Goal: Information Seeking & Learning: Learn about a topic

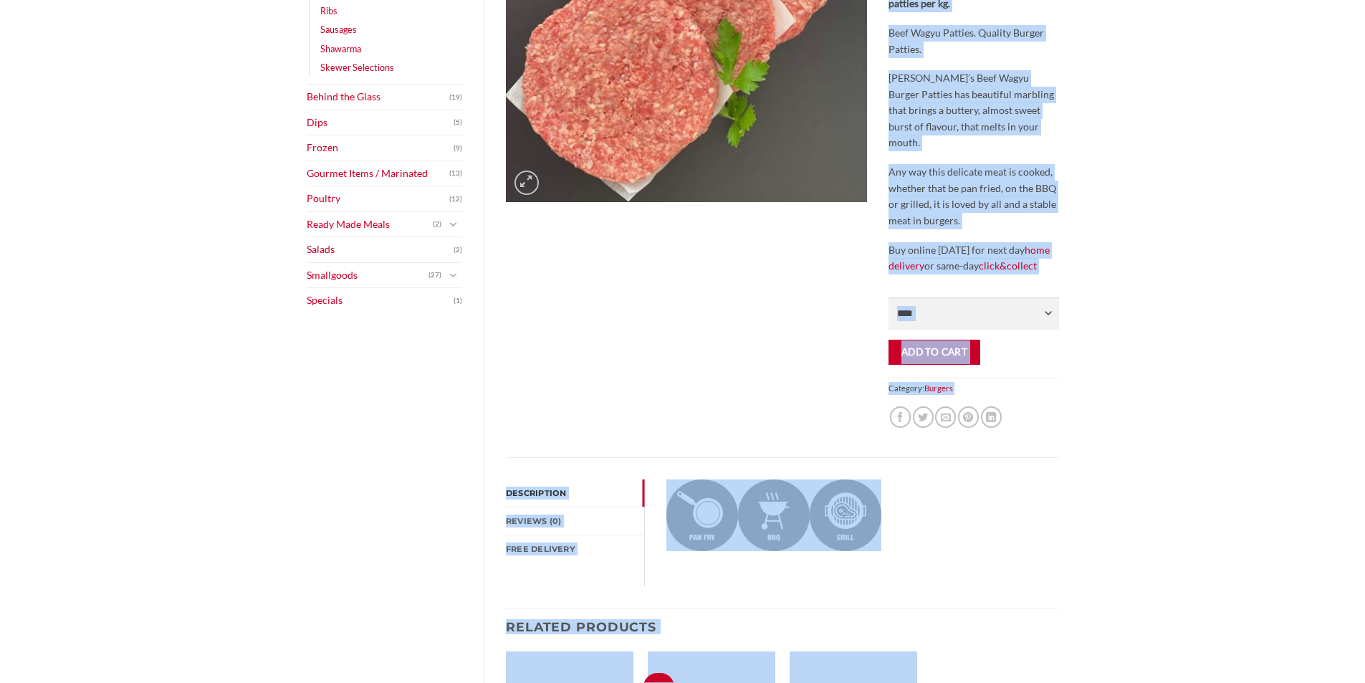
scroll to position [370, 0]
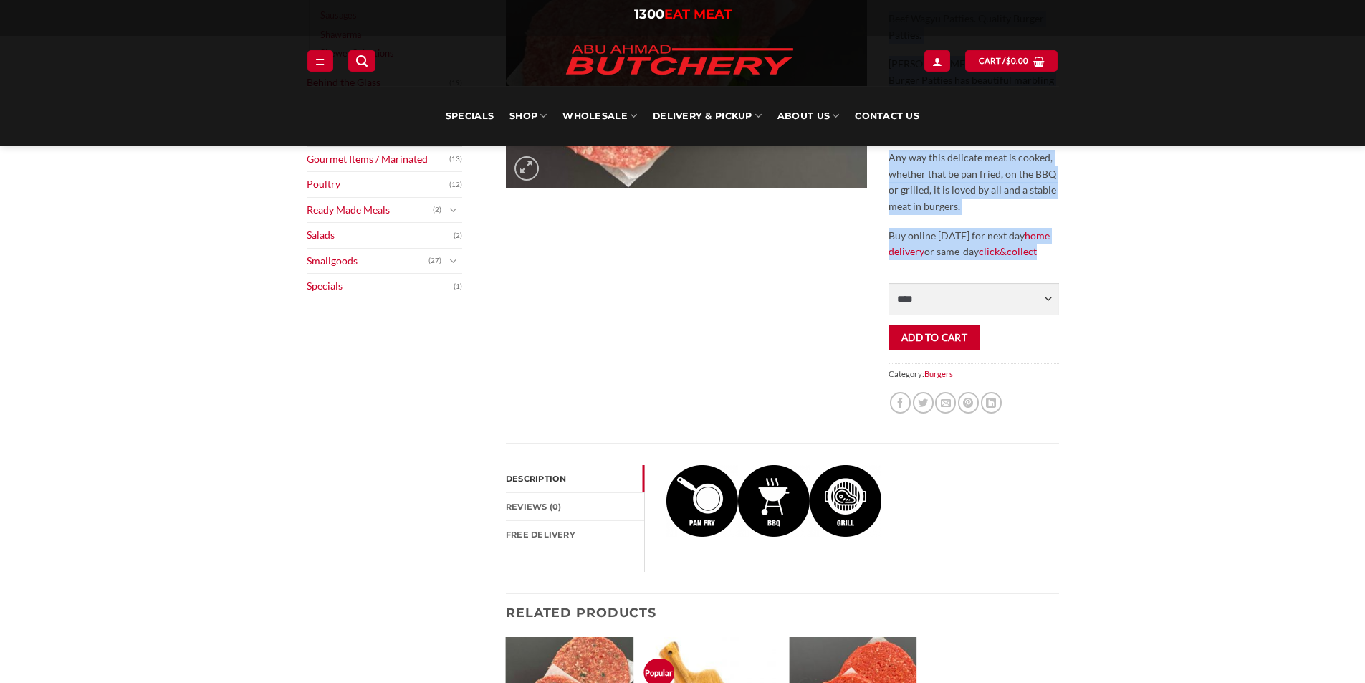
click at [1059, 245] on div "Home // All Meat Selection // Burgers // Beef Wagyu Patties Beef Wagyu Patties …" at bounding box center [973, 135] width 191 height 616
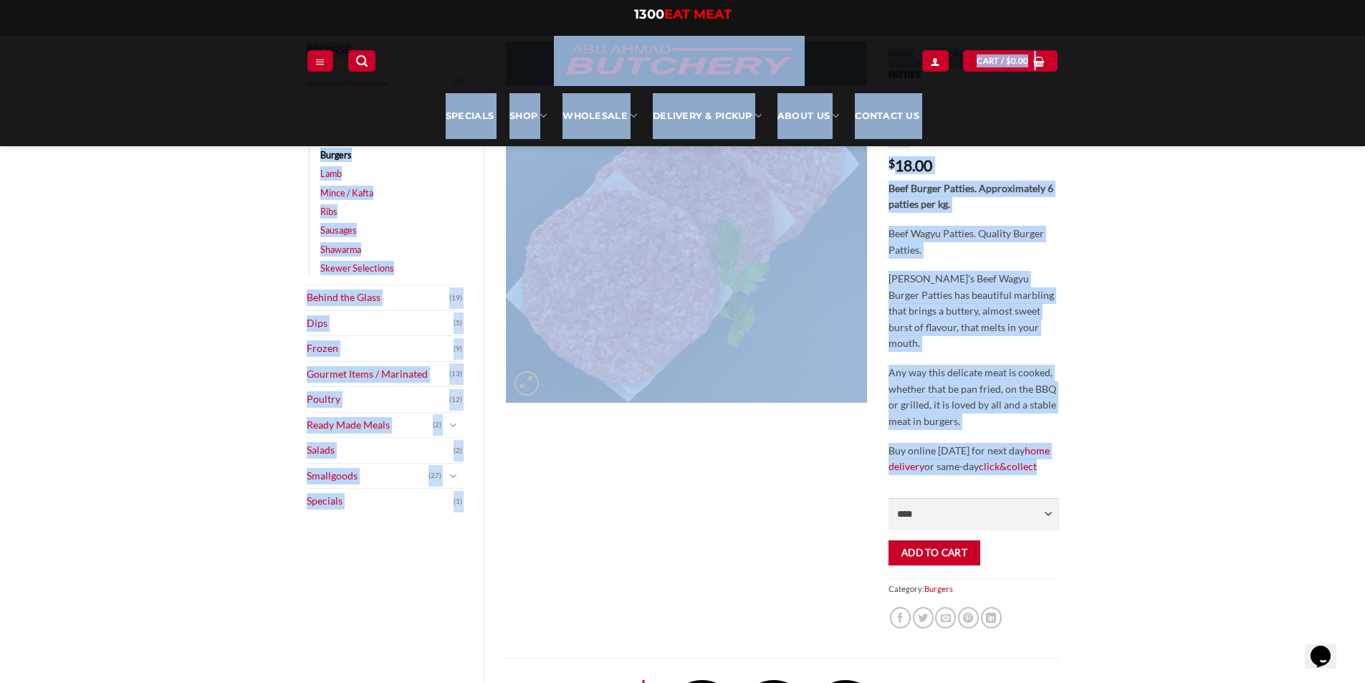
scroll to position [0, 0]
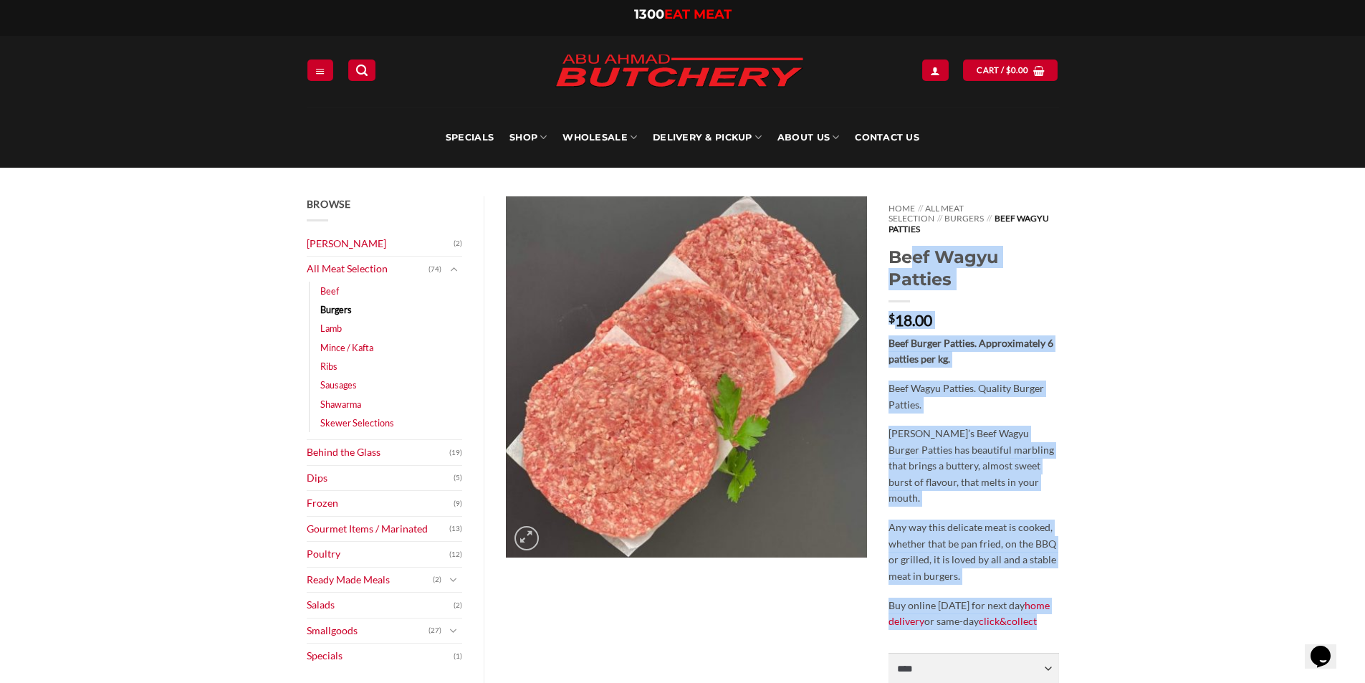
drag, startPoint x: 1063, startPoint y: 464, endPoint x: 887, endPoint y: 241, distance: 283.1
click at [887, 241] on div "Home // All Meat Selection // Burgers // Beef Wagyu Patties Beef Wagyu Patties …" at bounding box center [973, 504] width 191 height 616
drag, startPoint x: 888, startPoint y: 244, endPoint x: 1050, endPoint y: 611, distance: 400.7
click at [1050, 611] on div "Home // All Meat Selection // Burgers // Beef Wagyu Patties Beef Wagyu Patties …" at bounding box center [973, 504] width 191 height 616
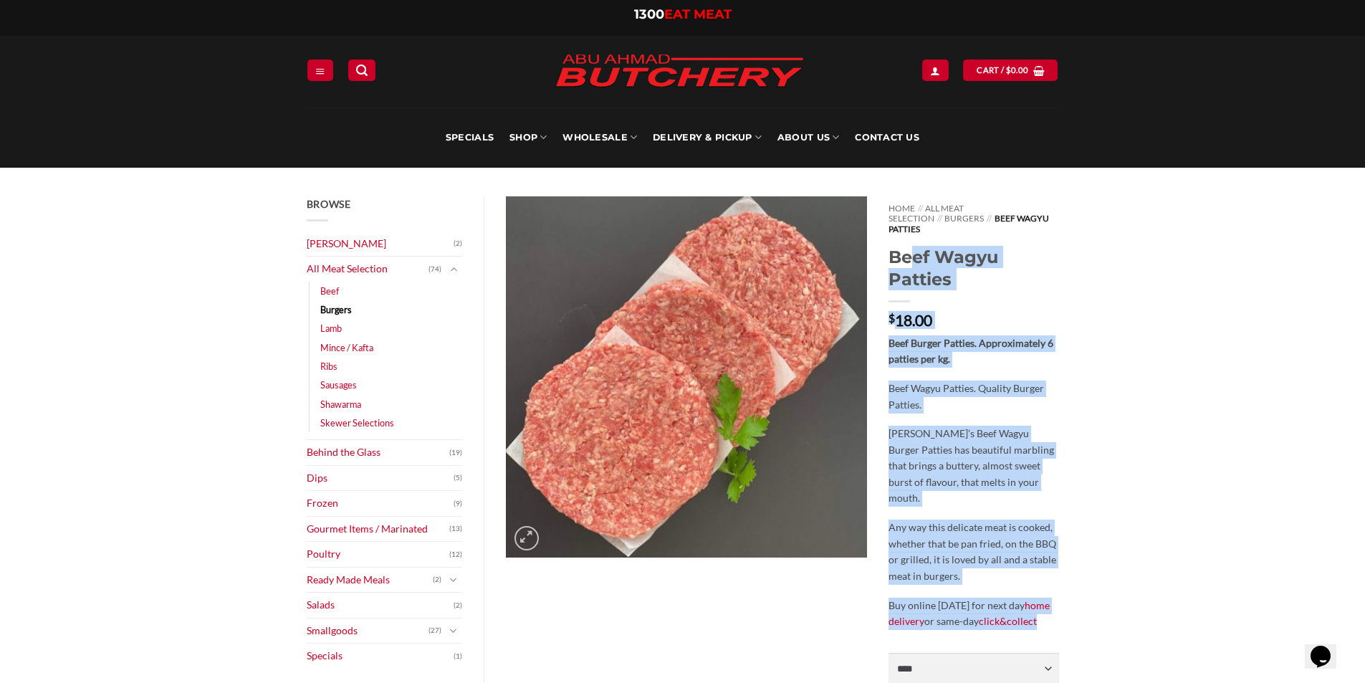
click at [1050, 611] on p "Buy online [DATE] for next day home delivery or same-day click&collect" at bounding box center [973, 614] width 170 height 32
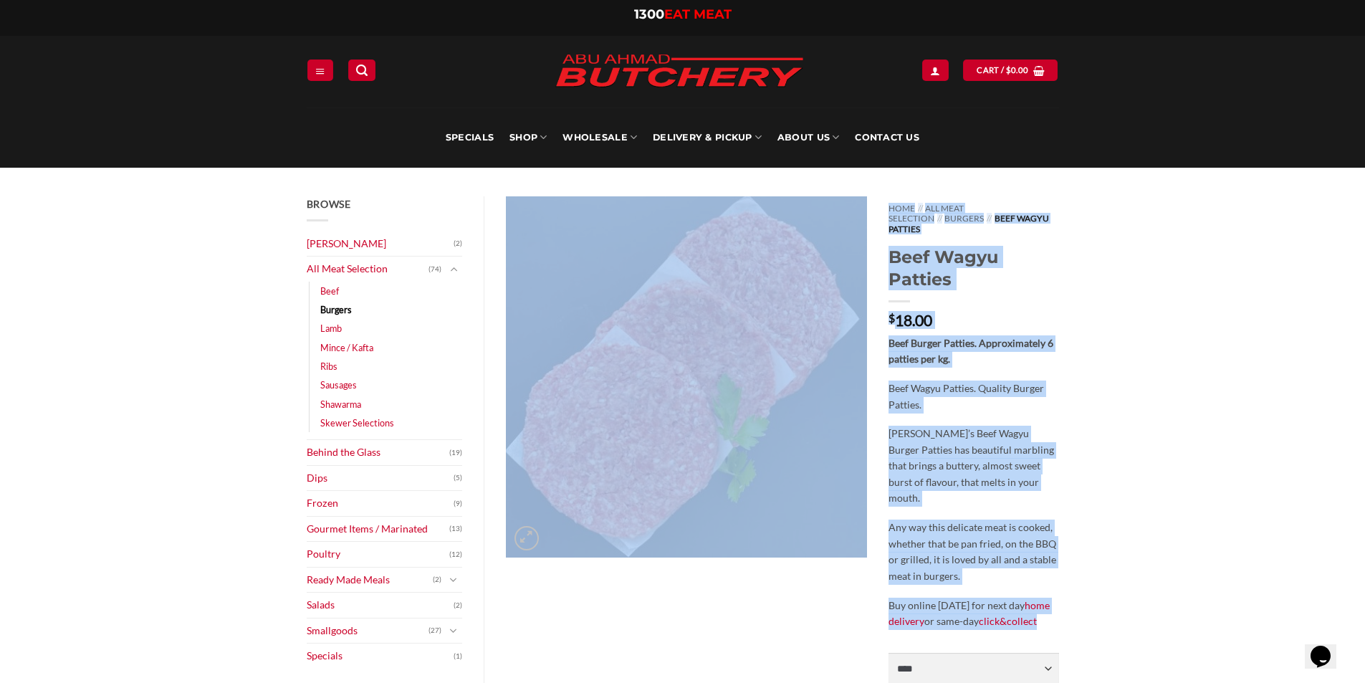
drag, startPoint x: 1060, startPoint y: 606, endPoint x: 876, endPoint y: 233, distance: 415.9
click at [876, 233] on div "Home // All Meat Selection // Burgers // Beef Wagyu Patties Beef Wagyu Patties …" at bounding box center [782, 504] width 575 height 616
click at [890, 253] on h1 "Beef Wagyu Patties" at bounding box center [973, 268] width 170 height 44
click at [888, 247] on h1 "Beef Wagyu Patties" at bounding box center [973, 268] width 170 height 44
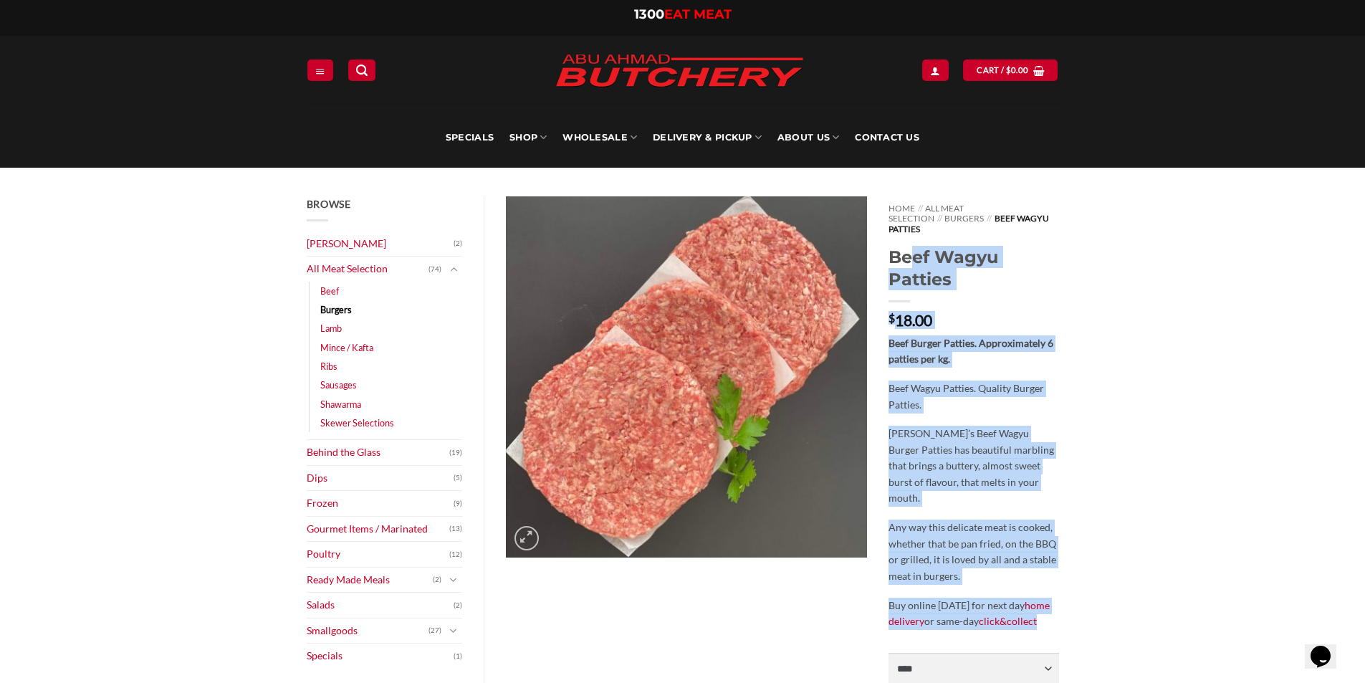
drag, startPoint x: 890, startPoint y: 247, endPoint x: 1052, endPoint y: 606, distance: 393.8
click at [1052, 606] on div "Home // All Meat Selection // Burgers // Beef Wagyu Patties Beef Wagyu Patties …" at bounding box center [973, 504] width 191 height 616
click at [1052, 606] on p "Buy online [DATE] for next day home delivery or same-day click&collect" at bounding box center [973, 614] width 170 height 32
drag, startPoint x: 1058, startPoint y: 606, endPoint x: 887, endPoint y: 248, distance: 396.8
click at [887, 248] on div "Home // All Meat Selection // Burgers // Beef Wagyu Patties Beef Wagyu Patties …" at bounding box center [973, 504] width 191 height 616
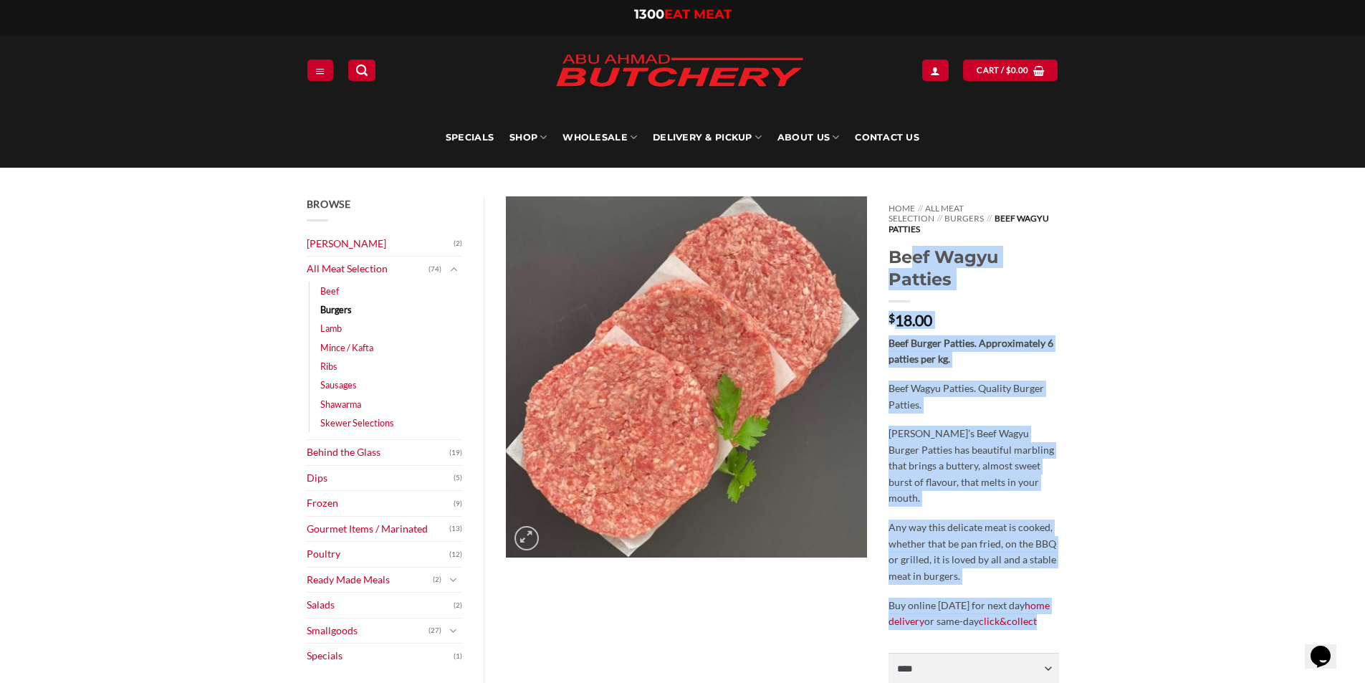
click at [887, 248] on div "Home // All Meat Selection // Burgers // Beef Wagyu Patties Beef Wagyu Patties …" at bounding box center [973, 504] width 191 height 616
drag, startPoint x: 888, startPoint y: 241, endPoint x: 1070, endPoint y: 605, distance: 406.3
drag, startPoint x: 890, startPoint y: 244, endPoint x: 1063, endPoint y: 612, distance: 407.0
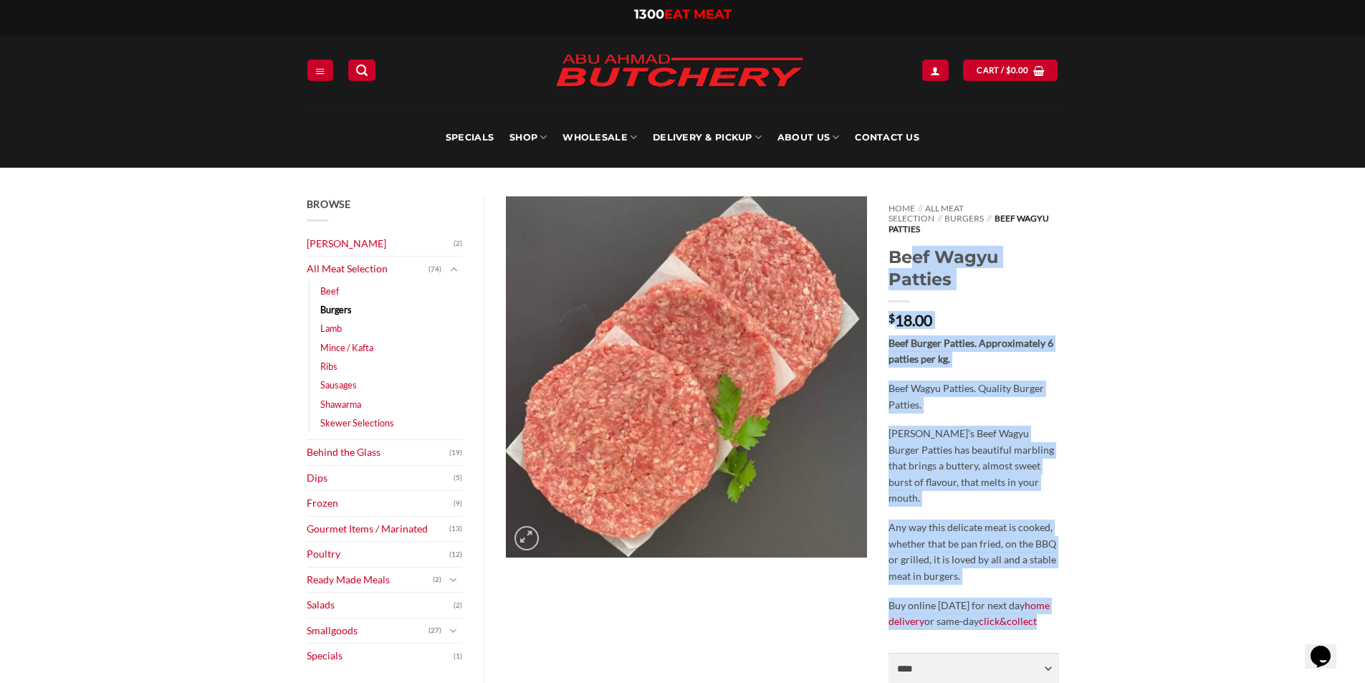
click at [1063, 612] on div "Home // All Meat Selection // Burgers // Beef Wagyu Patties Beef Wagyu Patties …" at bounding box center [973, 504] width 191 height 616
drag, startPoint x: 1070, startPoint y: 593, endPoint x: 896, endPoint y: 247, distance: 387.1
click at [896, 247] on h1 "Beef Wagyu Patties" at bounding box center [973, 268] width 170 height 44
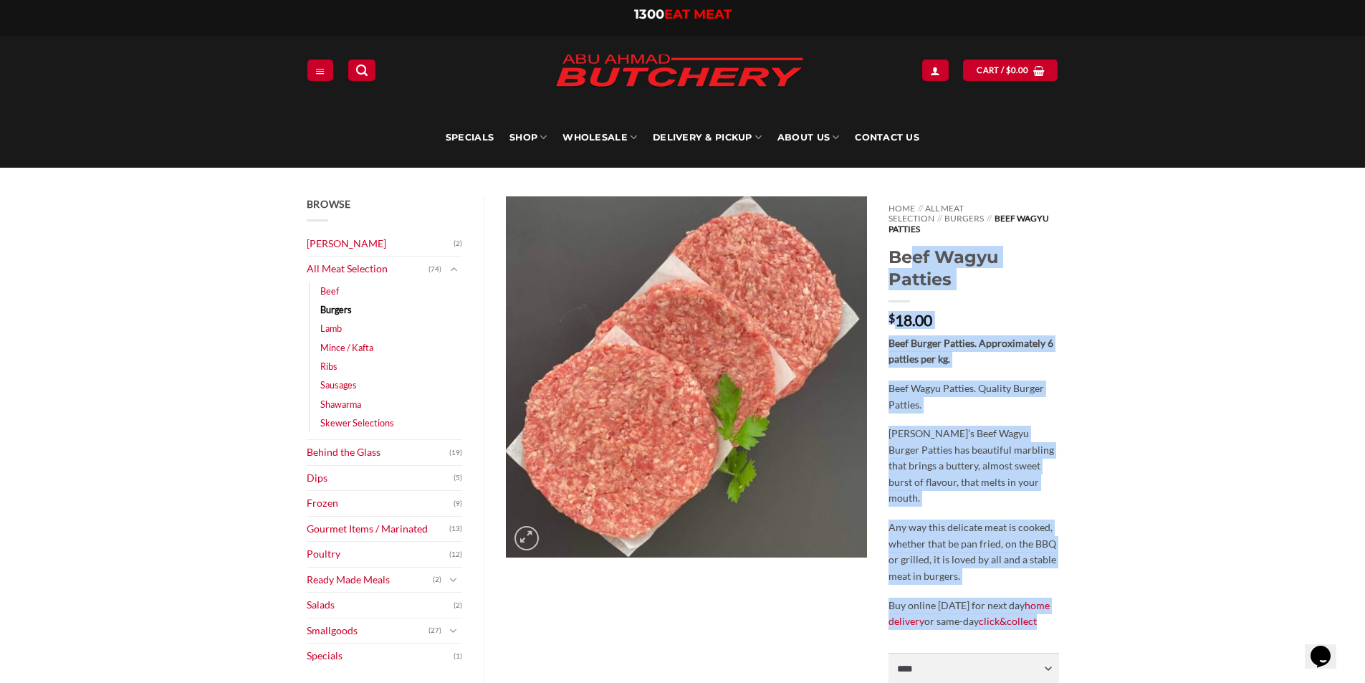
drag, startPoint x: 891, startPoint y: 246, endPoint x: 1073, endPoint y: 610, distance: 406.6
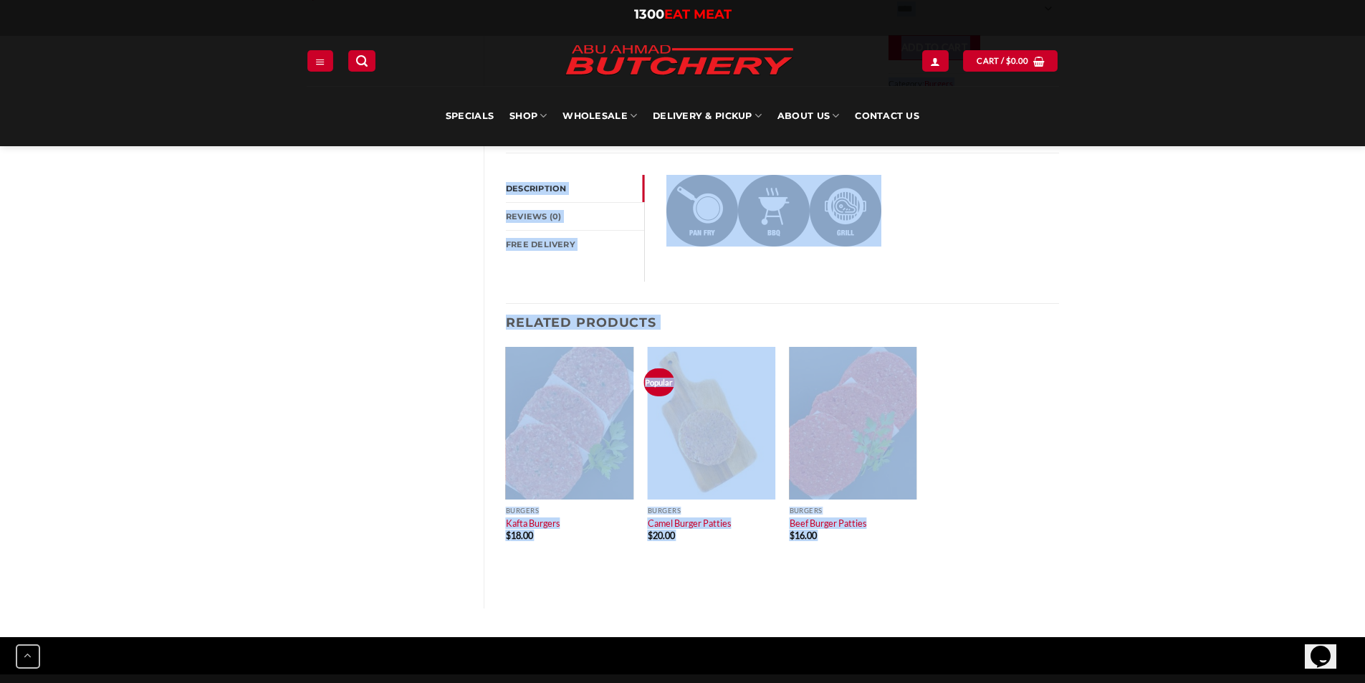
scroll to position [1160, 0]
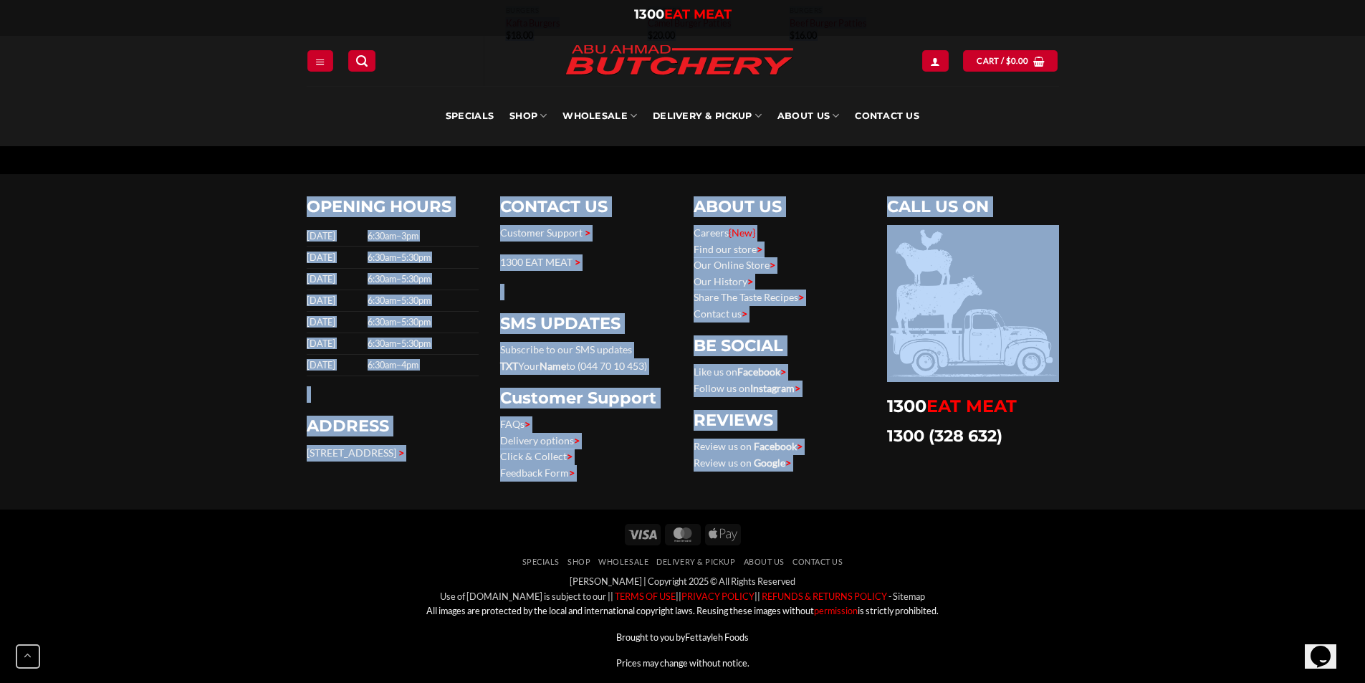
drag, startPoint x: 891, startPoint y: 247, endPoint x: 1148, endPoint y: 665, distance: 490.6
click at [1148, 665] on div "Visa MasterCard Apple Pay Specials SHOP Wholesale Delivery & Pickup About Us Co…" at bounding box center [682, 600] width 1365 height 183
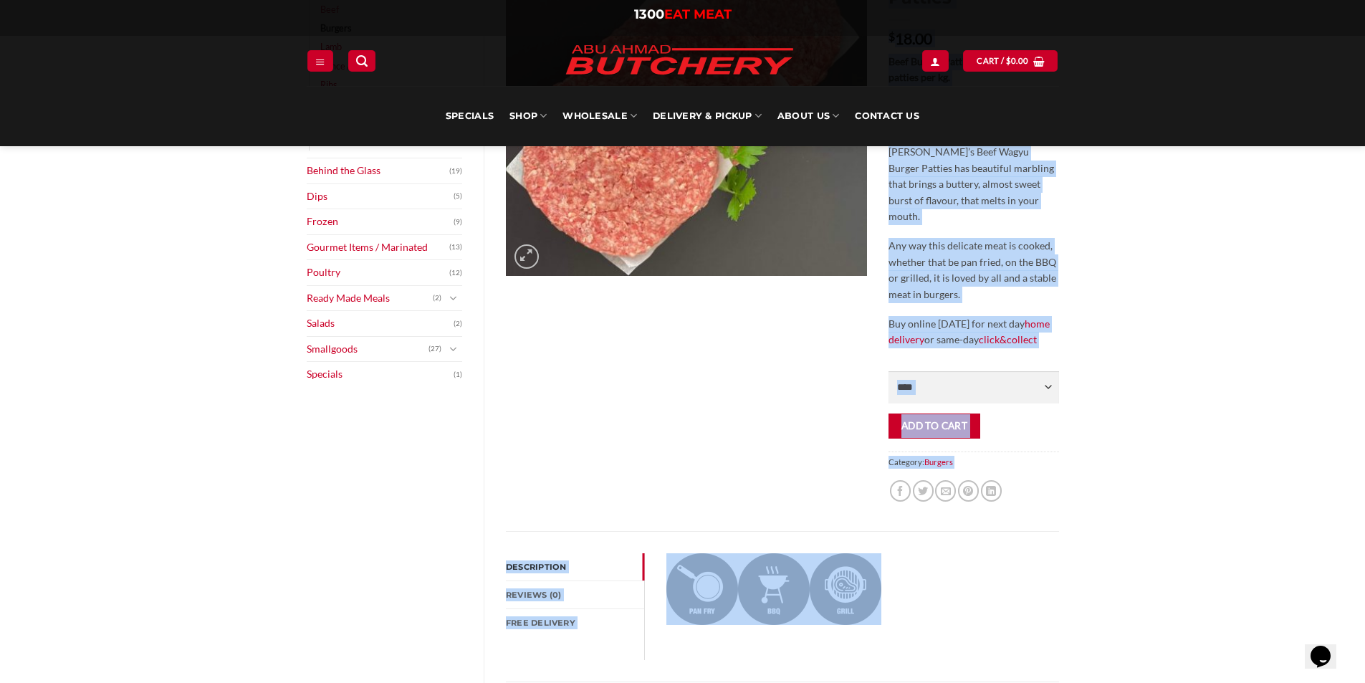
scroll to position [0, 0]
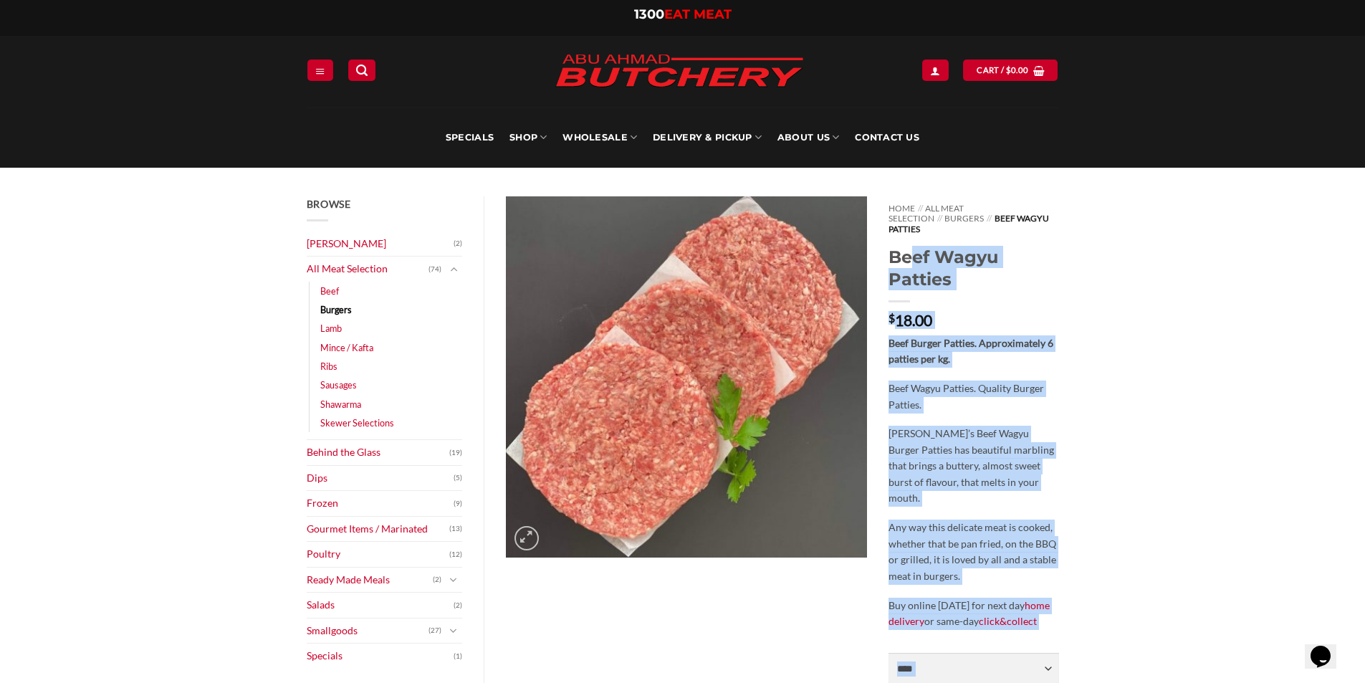
drag, startPoint x: 1156, startPoint y: 658, endPoint x: 185, endPoint y: 46, distance: 1148.2
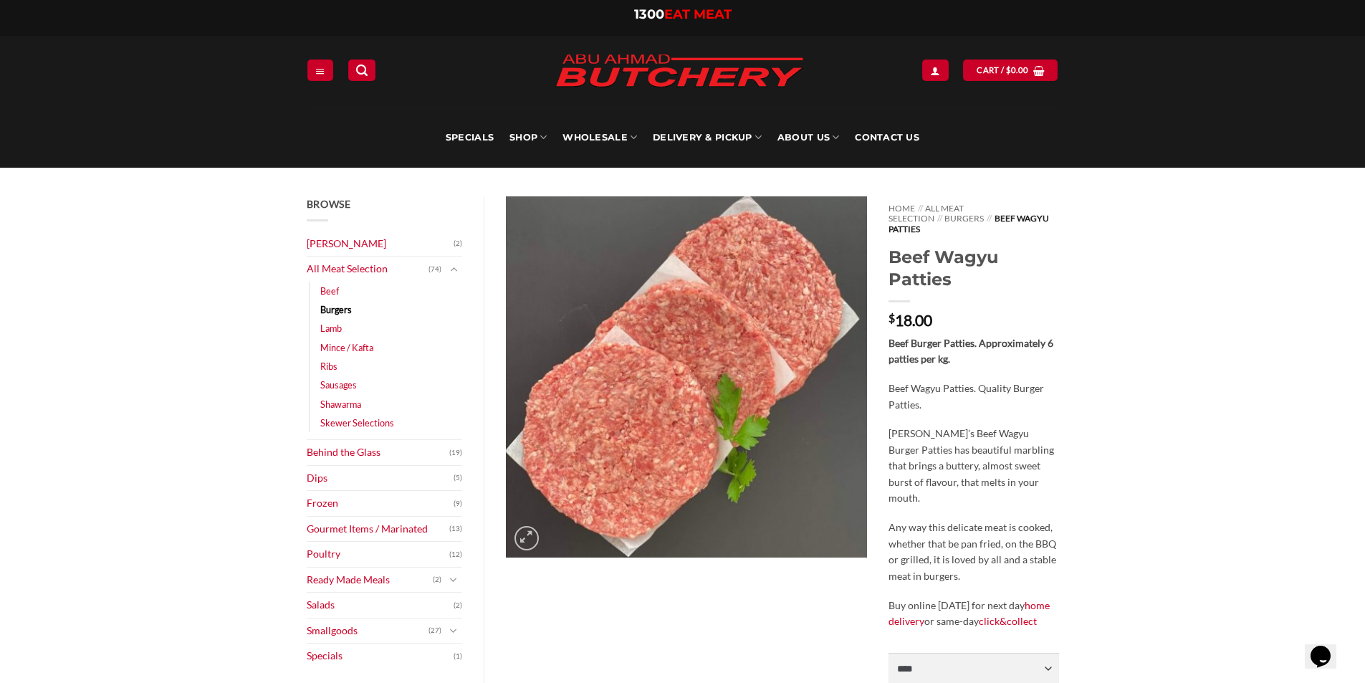
click at [193, 42] on div "**********" at bounding box center [682, 72] width 1365 height 72
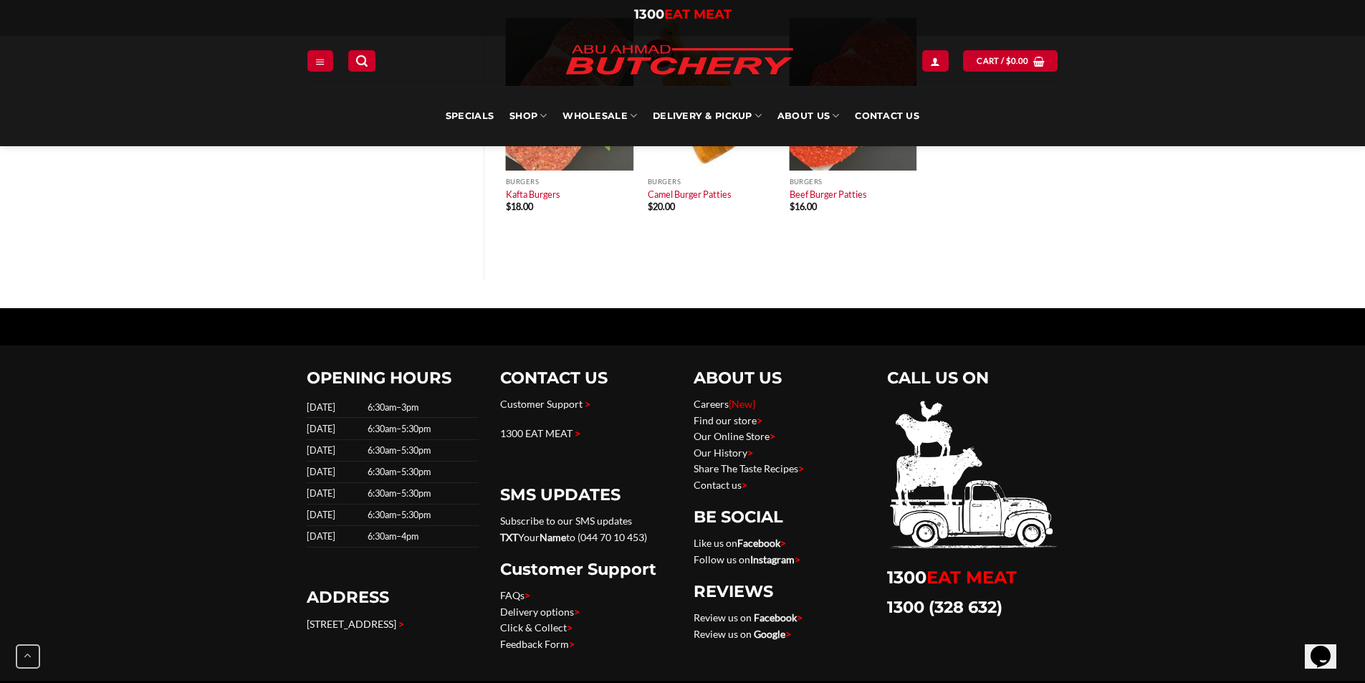
scroll to position [1160, 0]
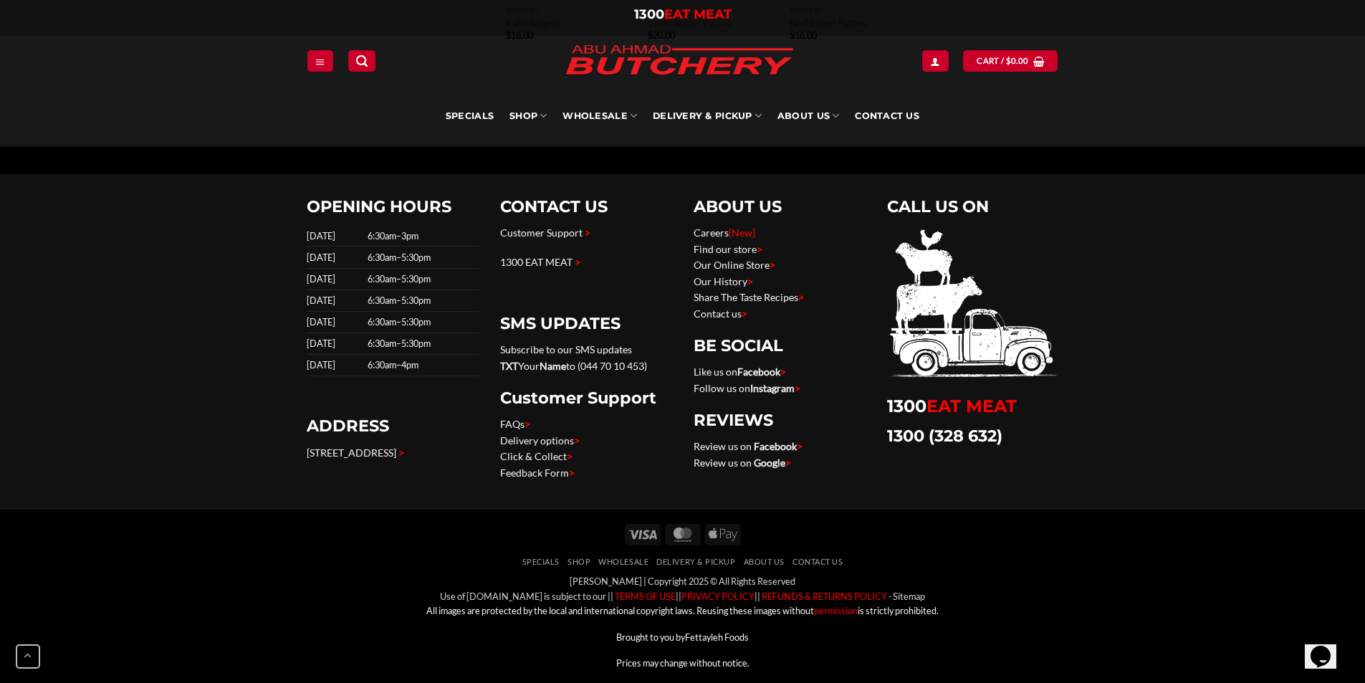
drag, startPoint x: 229, startPoint y: 35, endPoint x: 1236, endPoint y: 706, distance: 1210.6
click at [1227, 636] on div "Visa MasterCard Apple Pay Specials SHOP Wholesale Delivery & Pickup About Us Co…" at bounding box center [682, 600] width 1365 height 183
drag, startPoint x: 1017, startPoint y: 632, endPoint x: 547, endPoint y: 399, distance: 524.5
click at [537, 393] on footer "OPENING HOURS [DATE] 6:30am–3pm [DATE] 6:30am–5:30pm [DATE] 6:30am–5:30pm [DATE…" at bounding box center [682, 415] width 1365 height 556
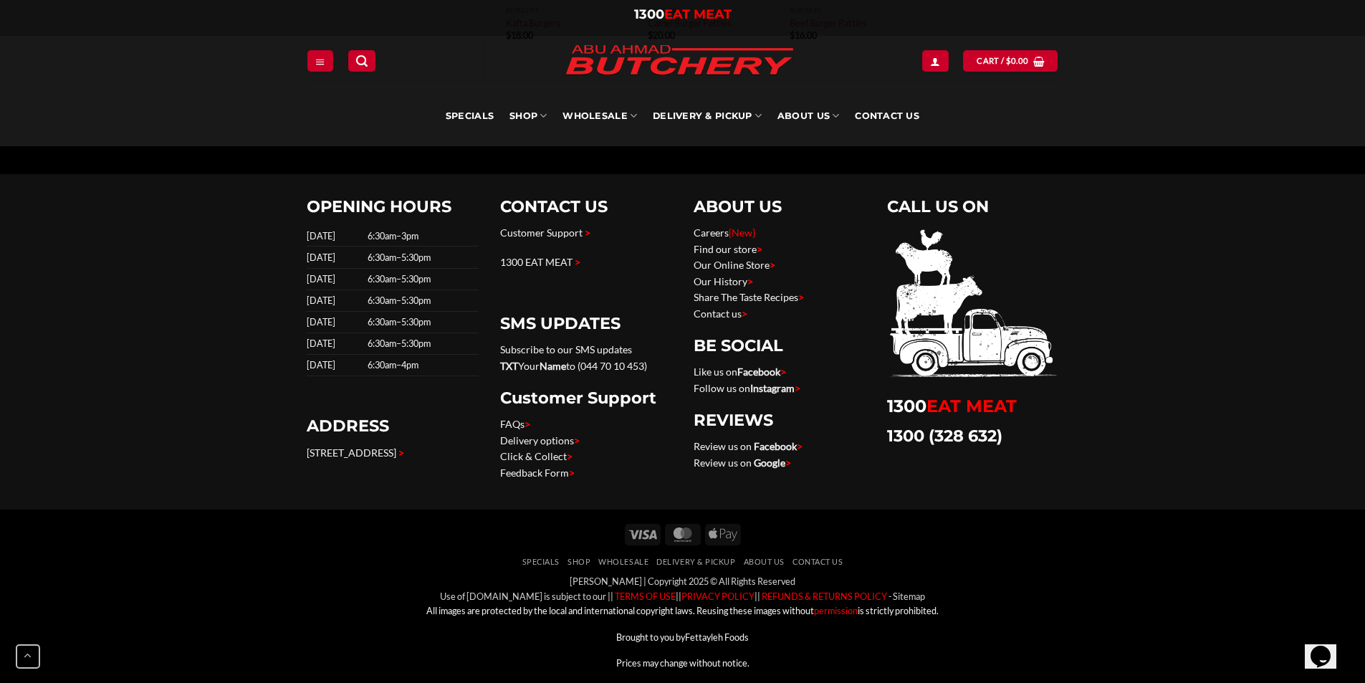
click at [896, 656] on p "Prices may change without notice." at bounding box center [683, 663] width 752 height 14
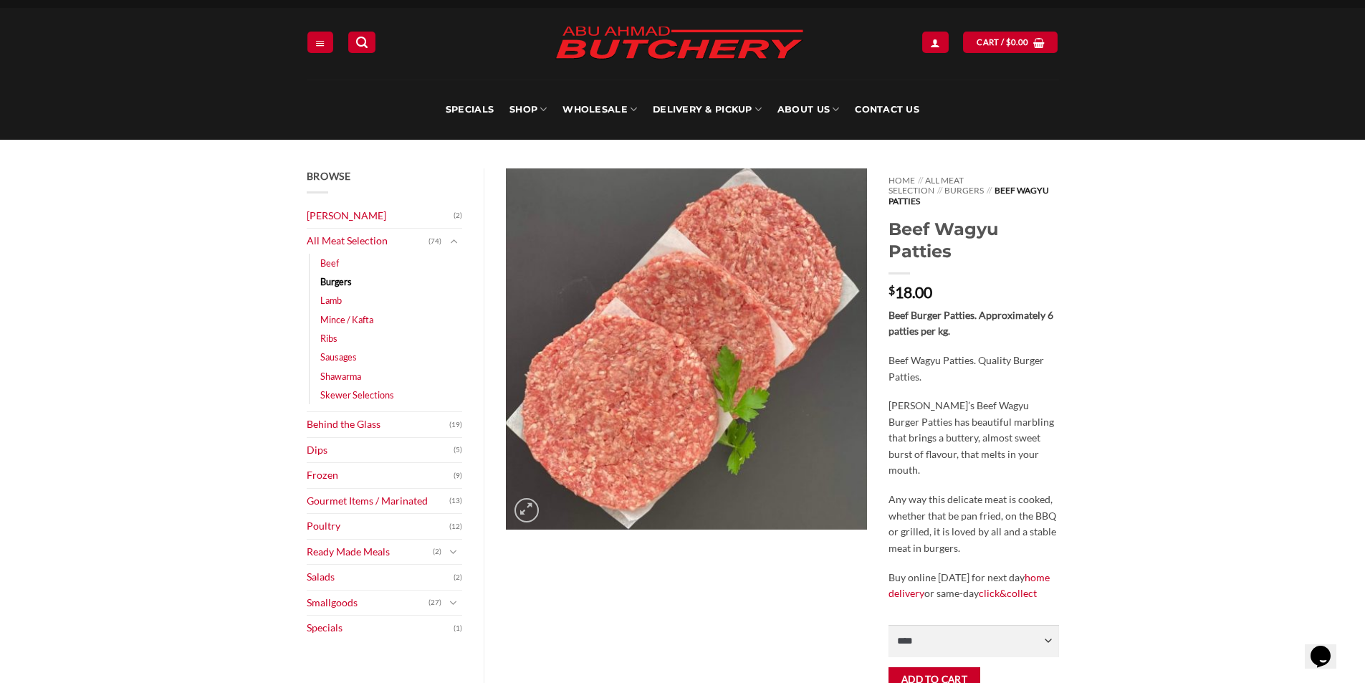
scroll to position [0, 0]
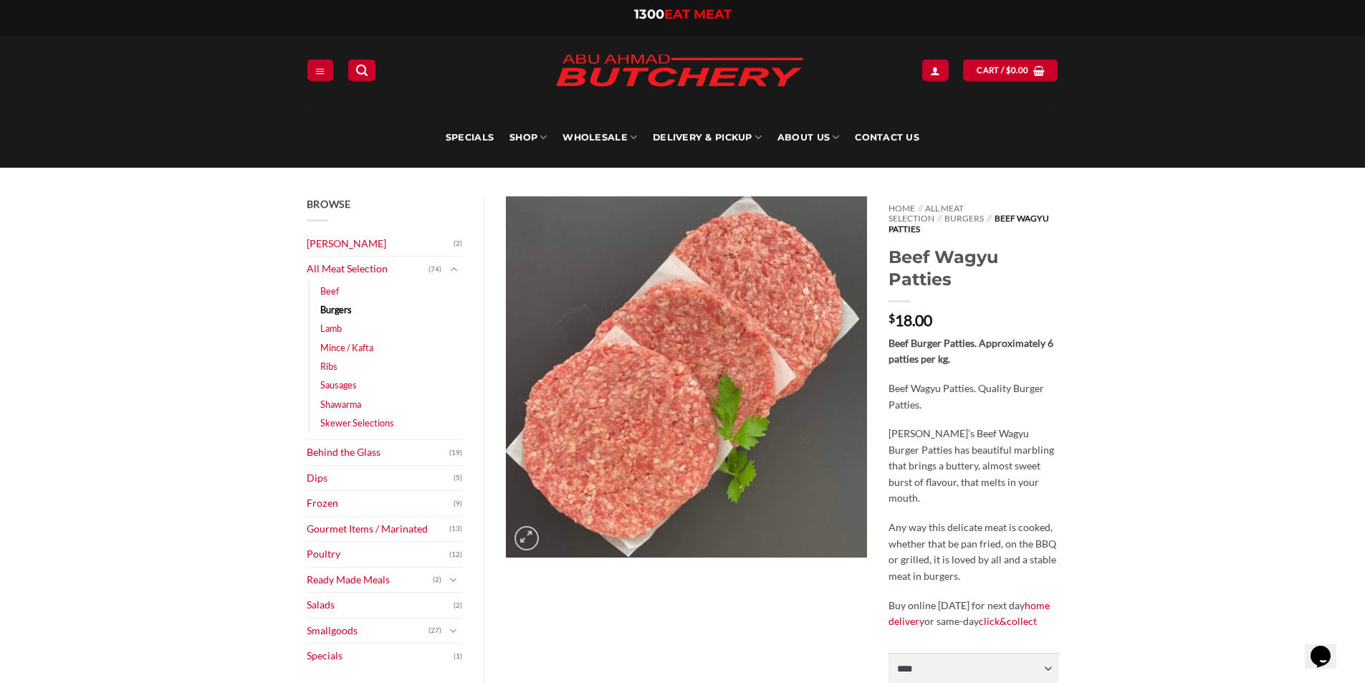
drag, startPoint x: 844, startPoint y: 655, endPoint x: 532, endPoint y: 37, distance: 691.8
click at [532, 37] on div "**********" at bounding box center [683, 72] width 774 height 72
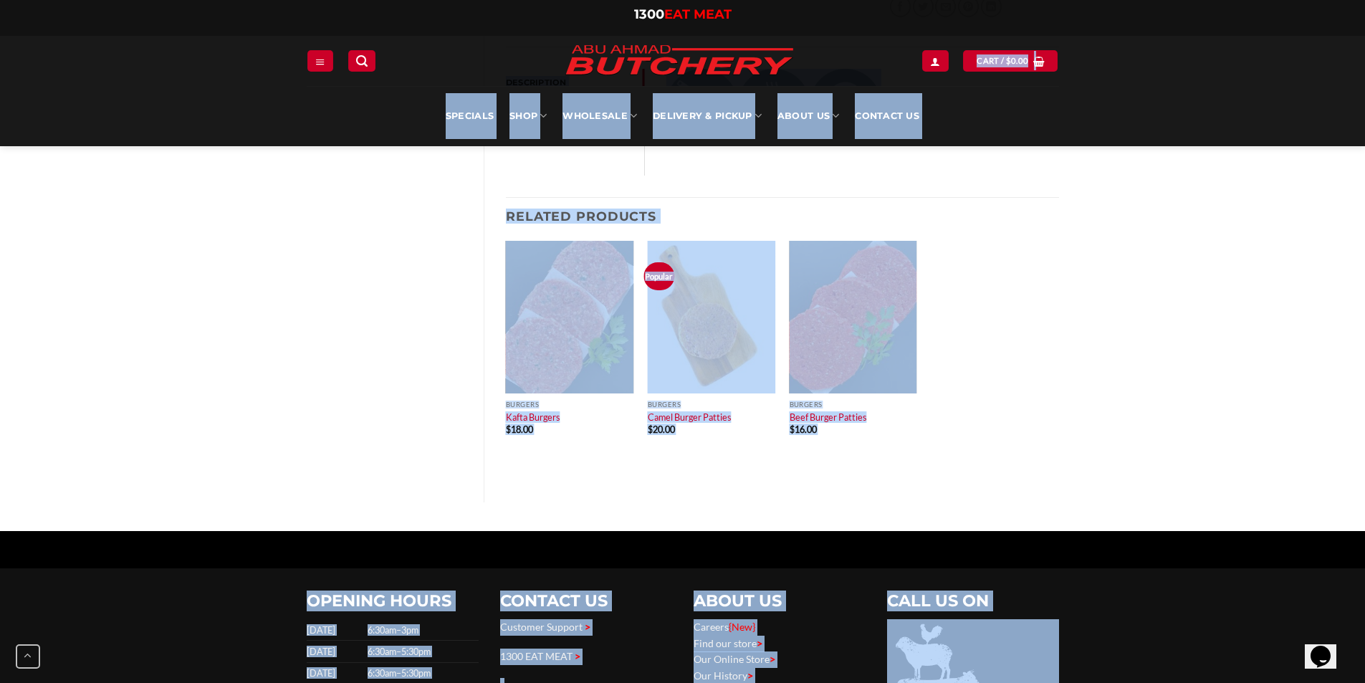
scroll to position [1160, 0]
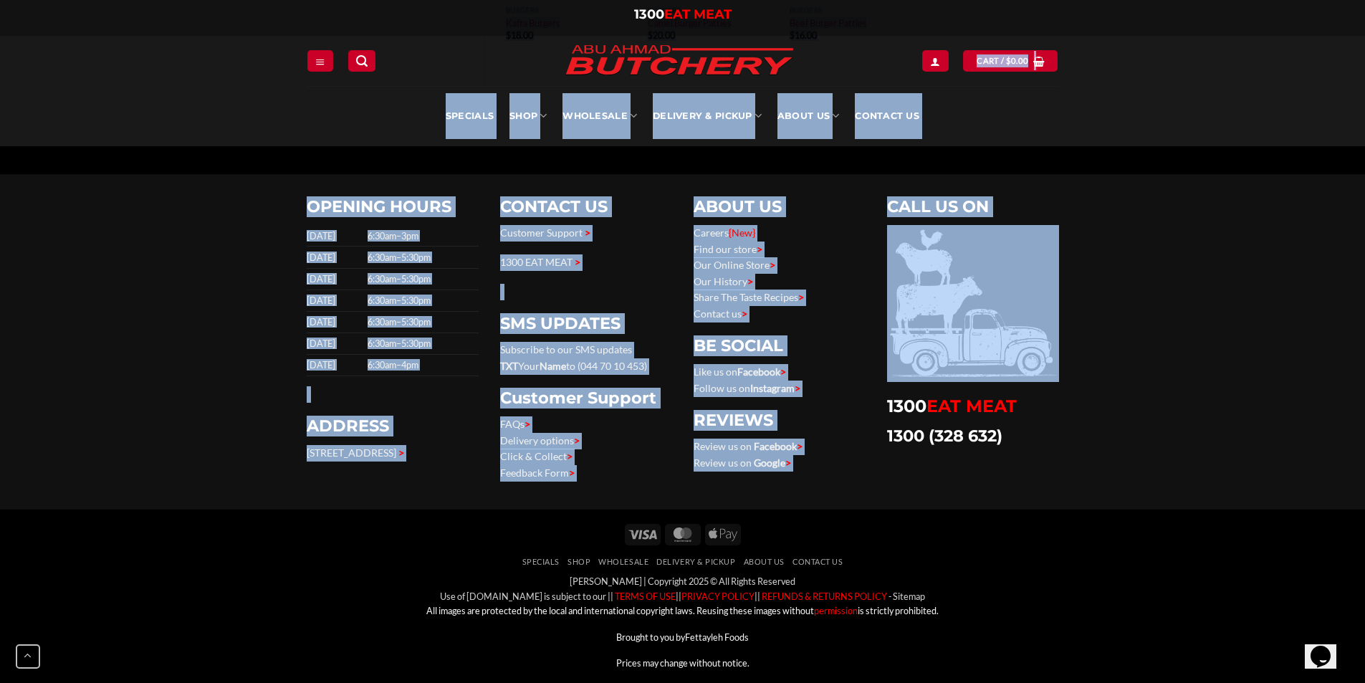
drag, startPoint x: 491, startPoint y: 38, endPoint x: 1075, endPoint y: 652, distance: 847.4
click at [1074, 651] on div "Visa MasterCard Apple Pay Specials SHOP Wholesale Delivery & Pickup About Us Co…" at bounding box center [682, 600] width 1365 height 183
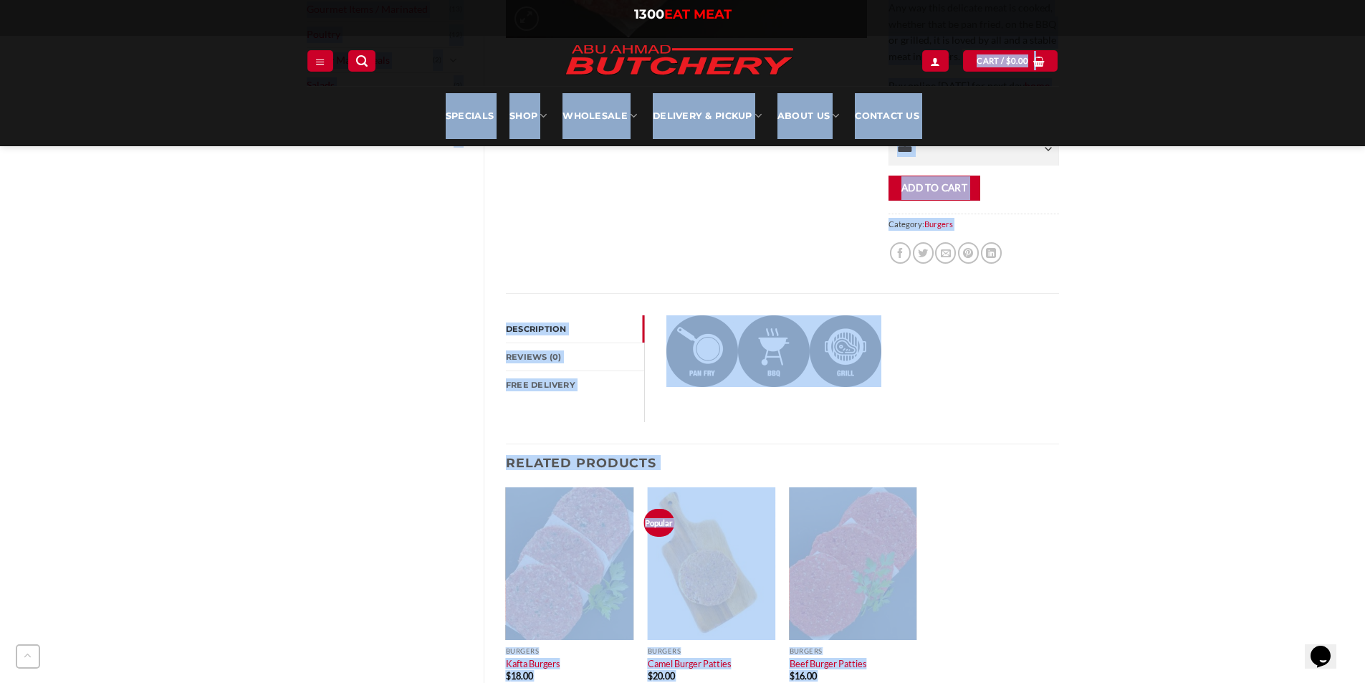
scroll to position [0, 0]
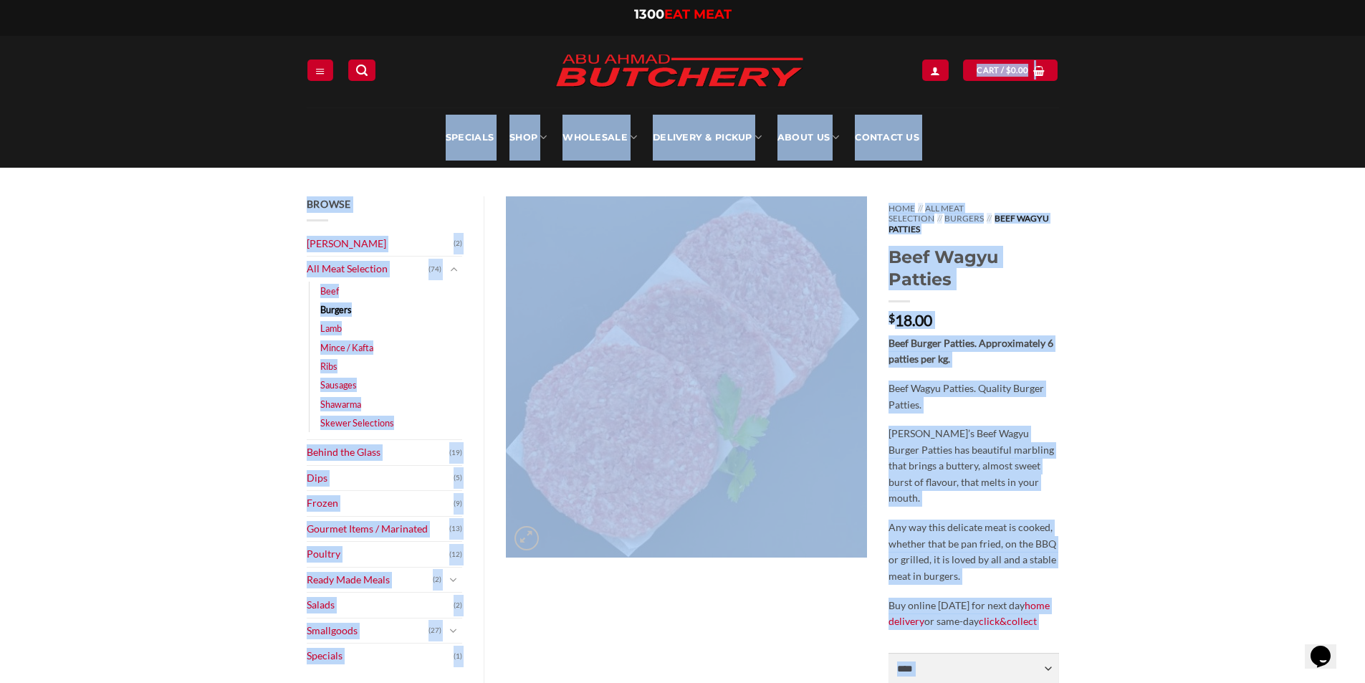
drag, startPoint x: 870, startPoint y: 645, endPoint x: 304, endPoint y: 131, distance: 764.4
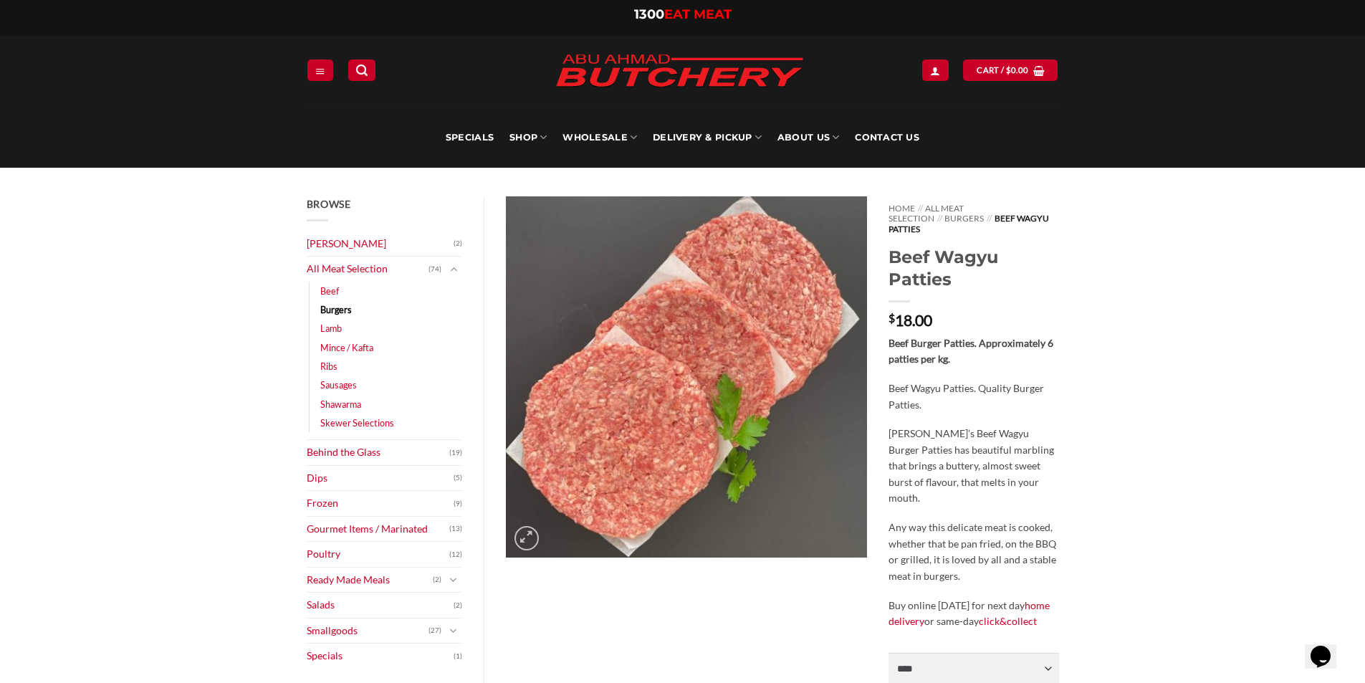
click at [302, 130] on div "Specials SHOP Meats All Meat Selection Mince / Kafta Beef Burgers Gourmet Items…" at bounding box center [683, 137] width 774 height 60
drag, startPoint x: 891, startPoint y: 248, endPoint x: 949, endPoint y: 269, distance: 61.2
click at [949, 269] on h1 "Beef Wagyu Patties" at bounding box center [973, 268] width 170 height 44
drag, startPoint x: 951, startPoint y: 269, endPoint x: 877, endPoint y: 236, distance: 81.5
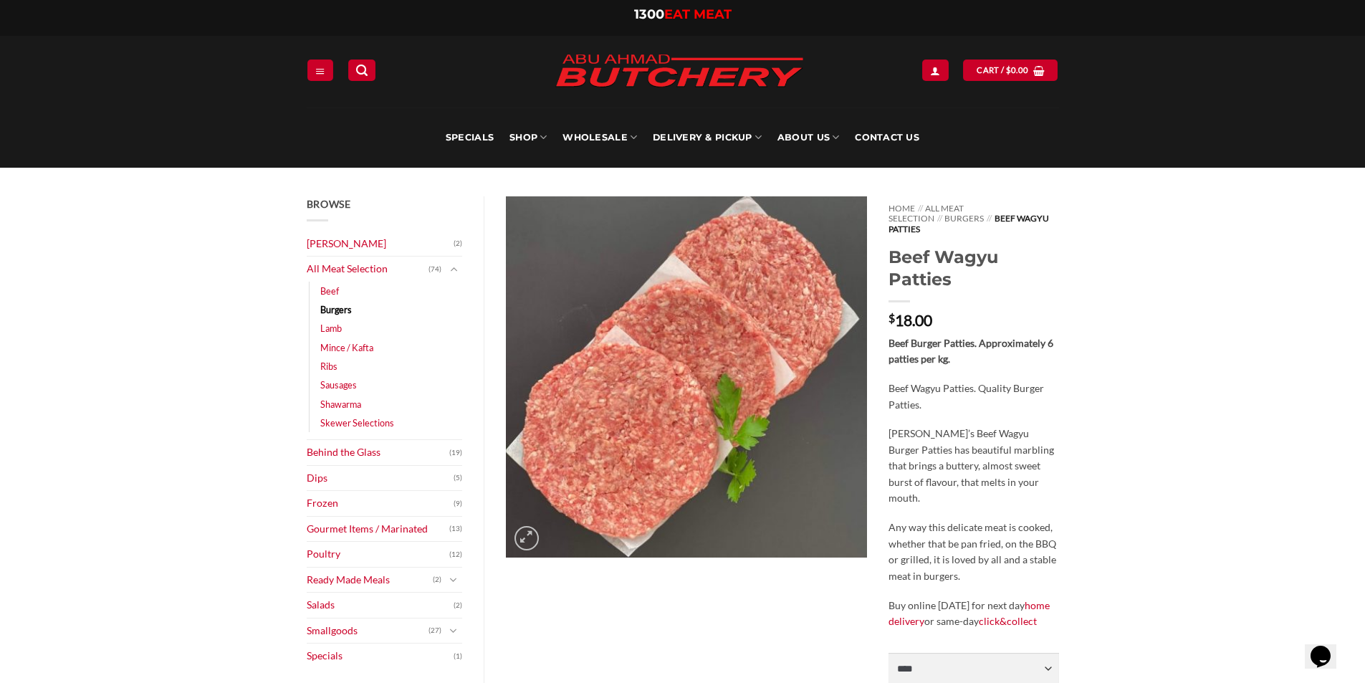
click at [877, 236] on div "Home // All Meat Selection // Burgers // Beef Wagyu Patties Beef Wagyu Patties …" at bounding box center [782, 504] width 575 height 616
click at [877, 236] on div at bounding box center [686, 504] width 383 height 616
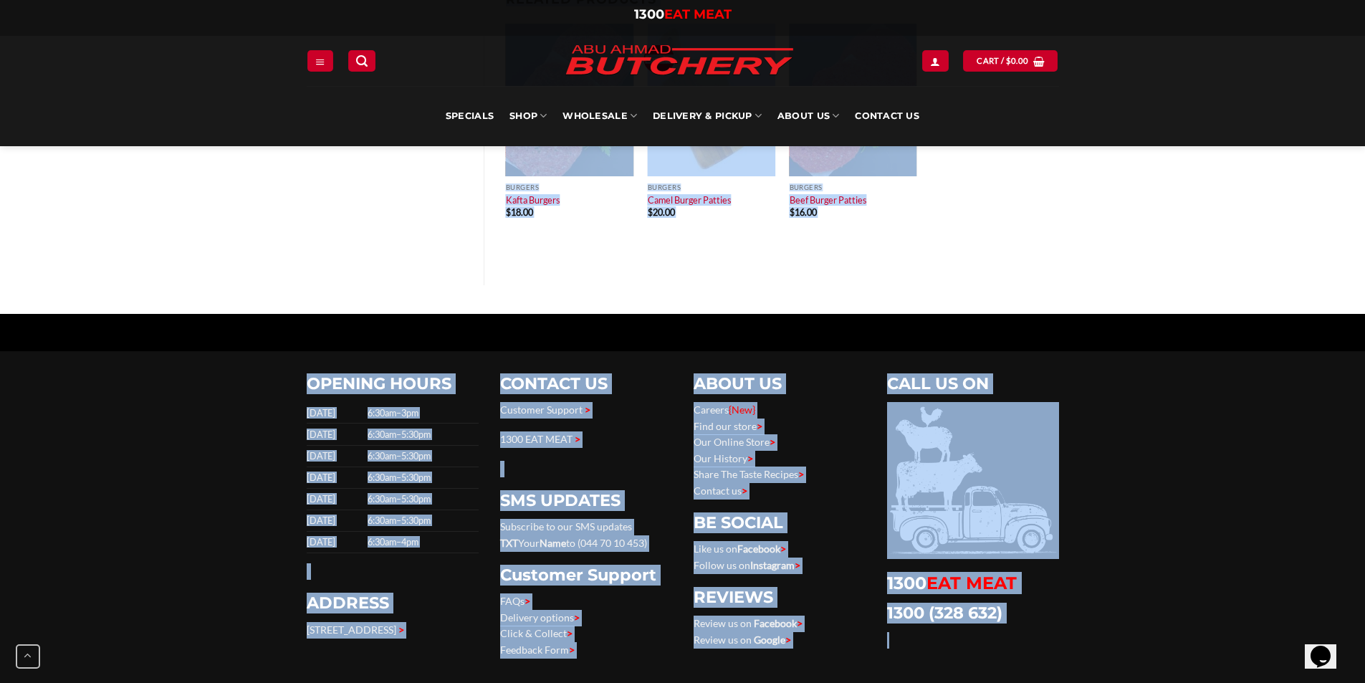
scroll to position [1160, 0]
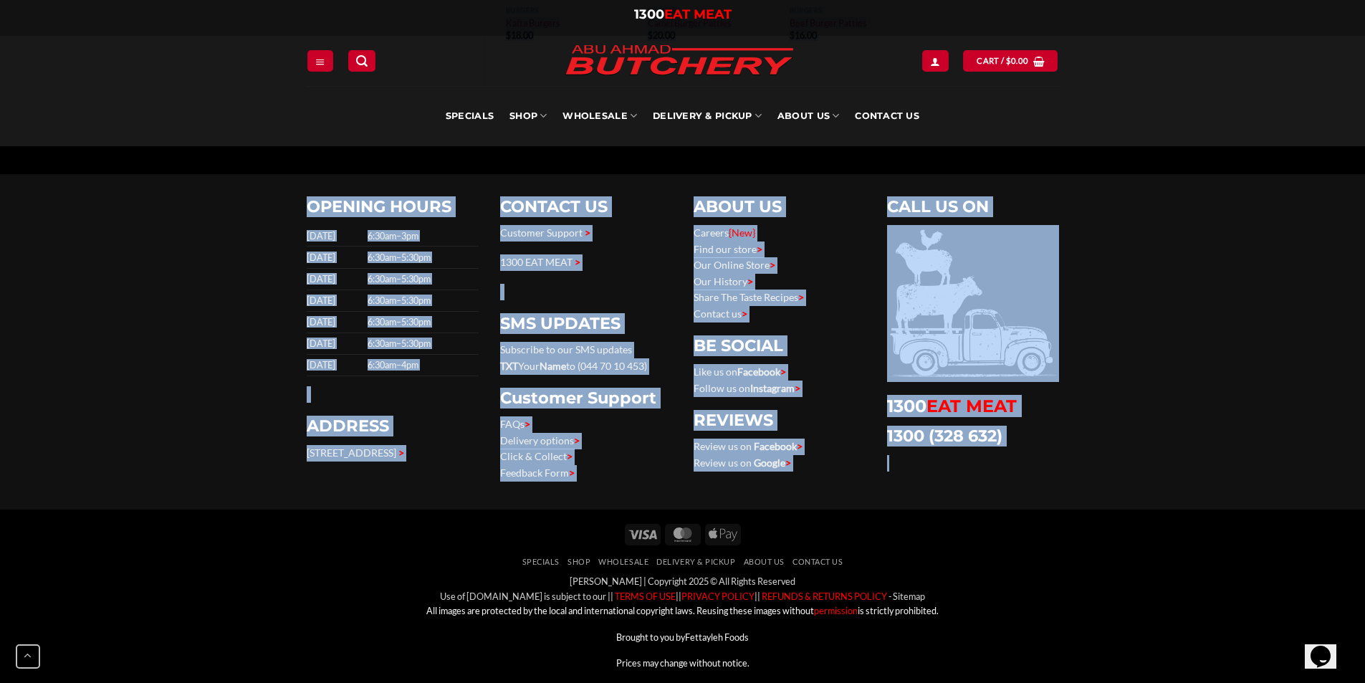
drag, startPoint x: 881, startPoint y: 213, endPoint x: 1002, endPoint y: 711, distance: 512.6
click at [1024, 608] on div "[PERSON_NAME] | Copyright 2025 © All Rights Reserved Use of [DOMAIN_NAME] is su…" at bounding box center [683, 622] width 752 height 96
click at [1036, 575] on div "[PERSON_NAME] | Copyright 2025 © All Rights Reserved Use of [DOMAIN_NAME] is su…" at bounding box center [683, 622] width 752 height 96
click at [1038, 615] on div "[PERSON_NAME] | Copyright 2025 © All Rights Reserved Use of [DOMAIN_NAME] is su…" at bounding box center [683, 622] width 752 height 96
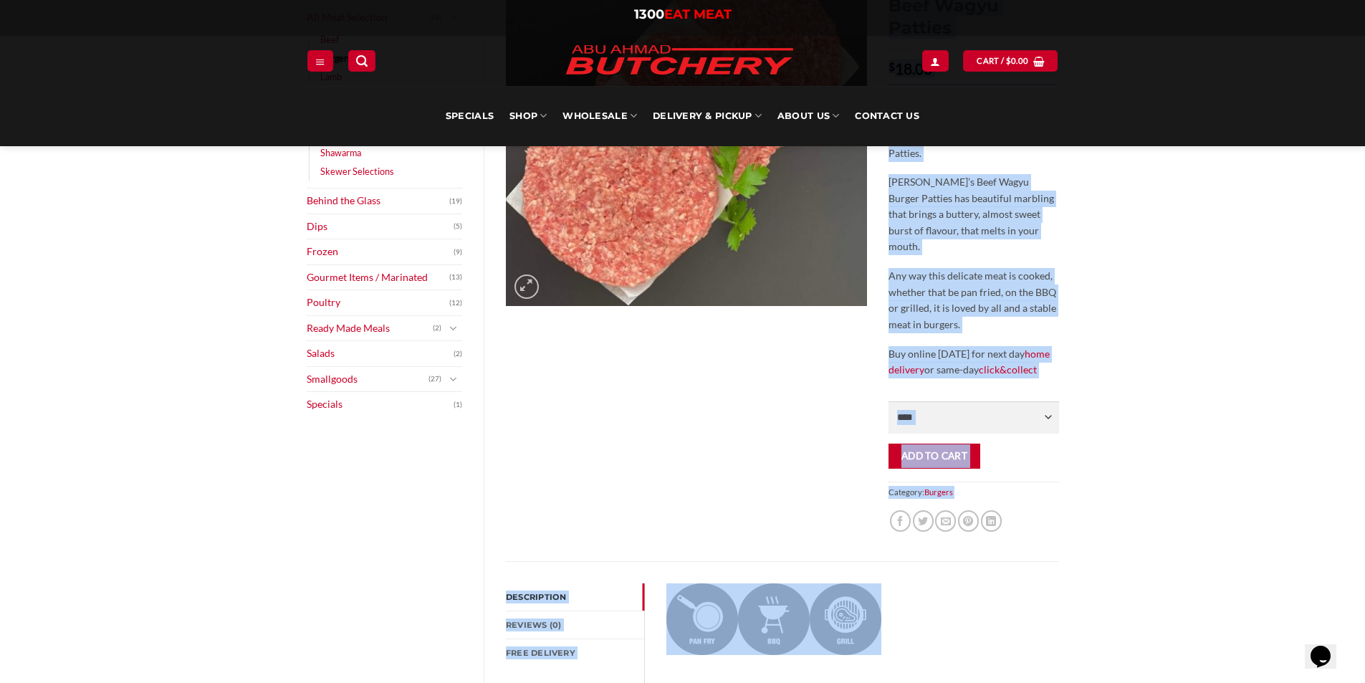
scroll to position [0, 0]
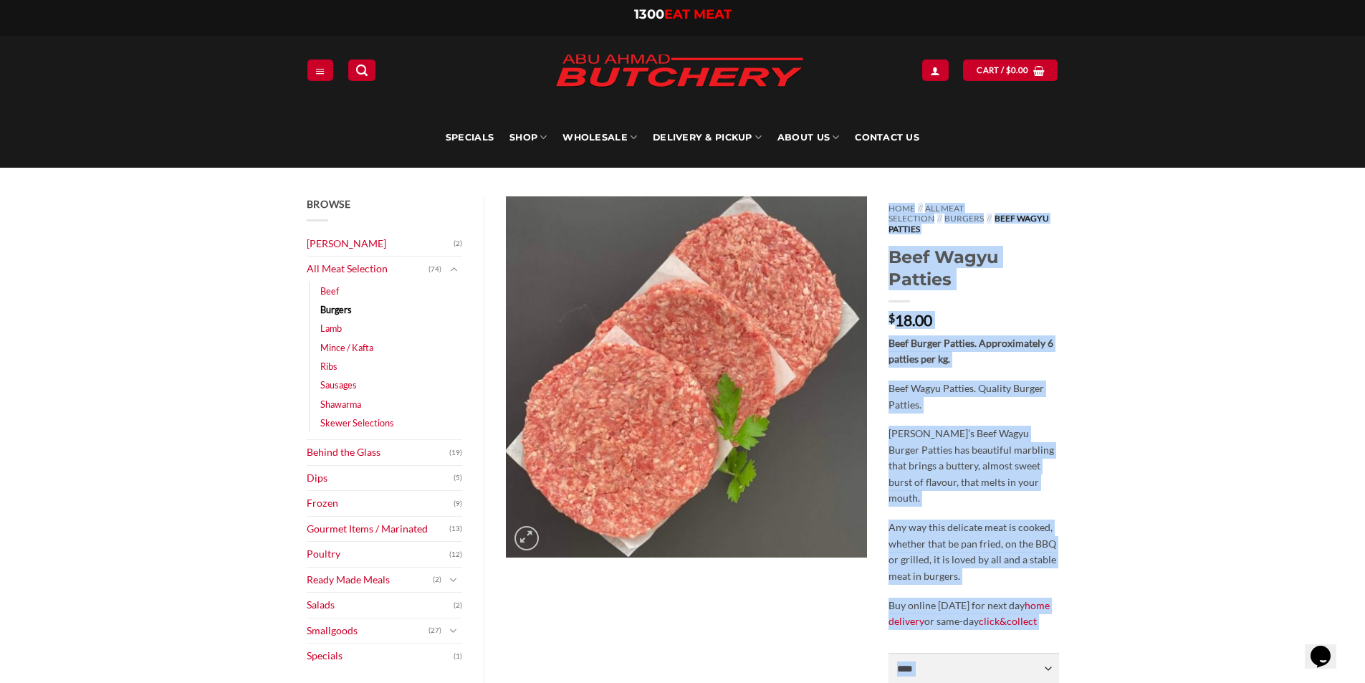
drag, startPoint x: 1020, startPoint y: 628, endPoint x: 273, endPoint y: 32, distance: 955.8
click at [273, 32] on div "1300 EAT MEAT 1300 EAT MEAT" at bounding box center [682, 18] width 1365 height 36
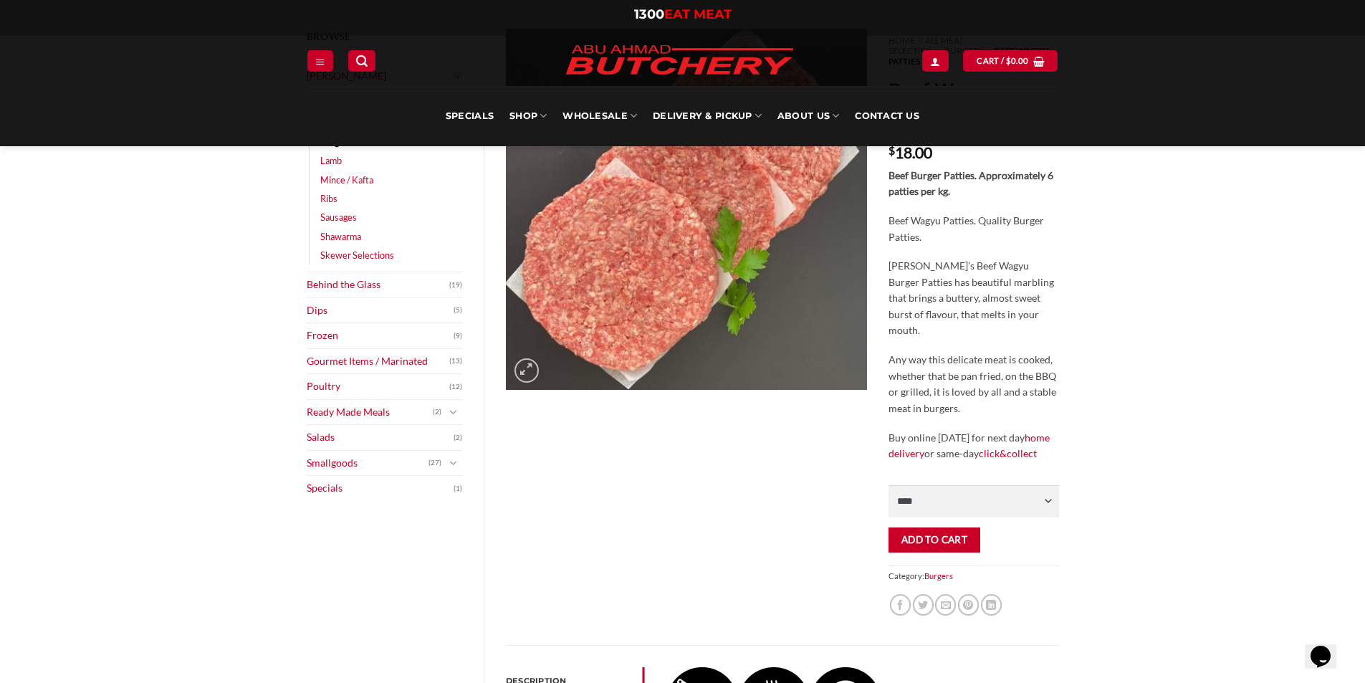
scroll to position [72, 0]
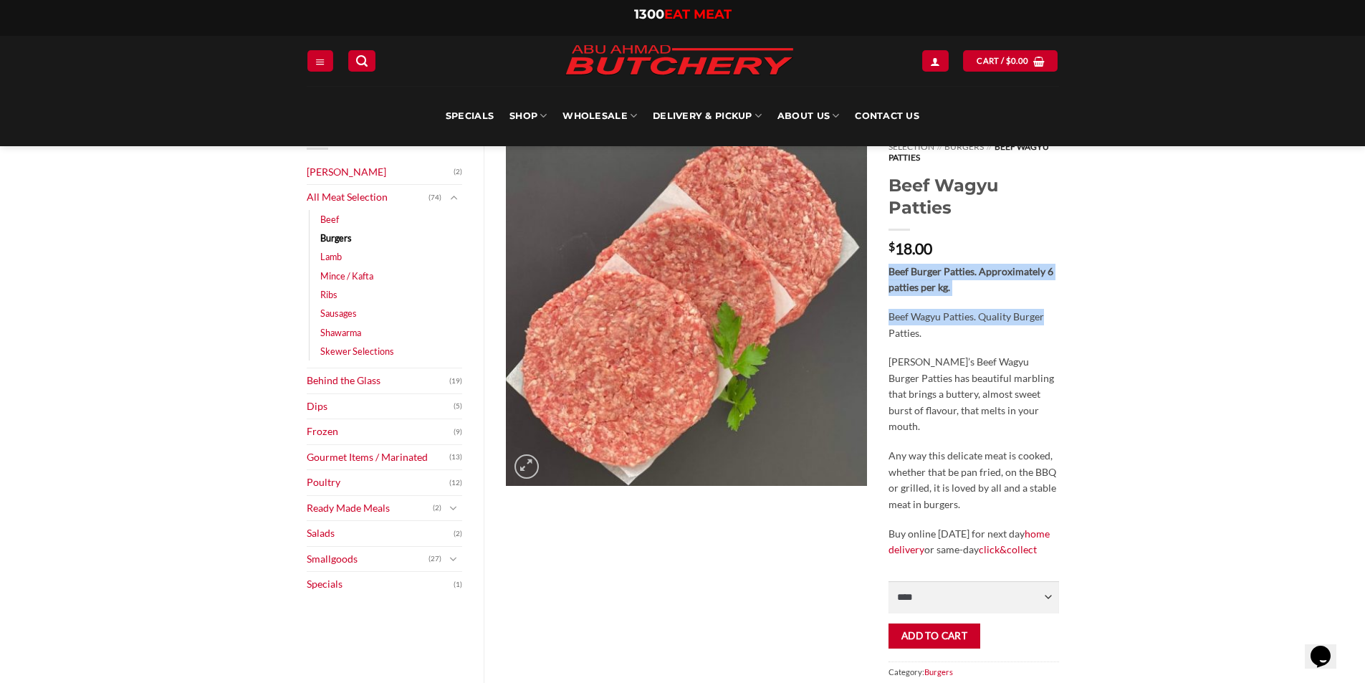
drag, startPoint x: 888, startPoint y: 262, endPoint x: 1056, endPoint y: 289, distance: 169.9
click at [1056, 289] on div "Beef Burger Patties. Approximately 6 patties per kg. Beef Wagyu Patties. Qualit…" at bounding box center [973, 411] width 170 height 294
drag, startPoint x: 979, startPoint y: 317, endPoint x: 914, endPoint y: 275, distance: 77.7
click at [914, 275] on div "Beef Burger Patties. Approximately 6 patties per kg. Beef Wagyu Patties. Qualit…" at bounding box center [973, 411] width 170 height 294
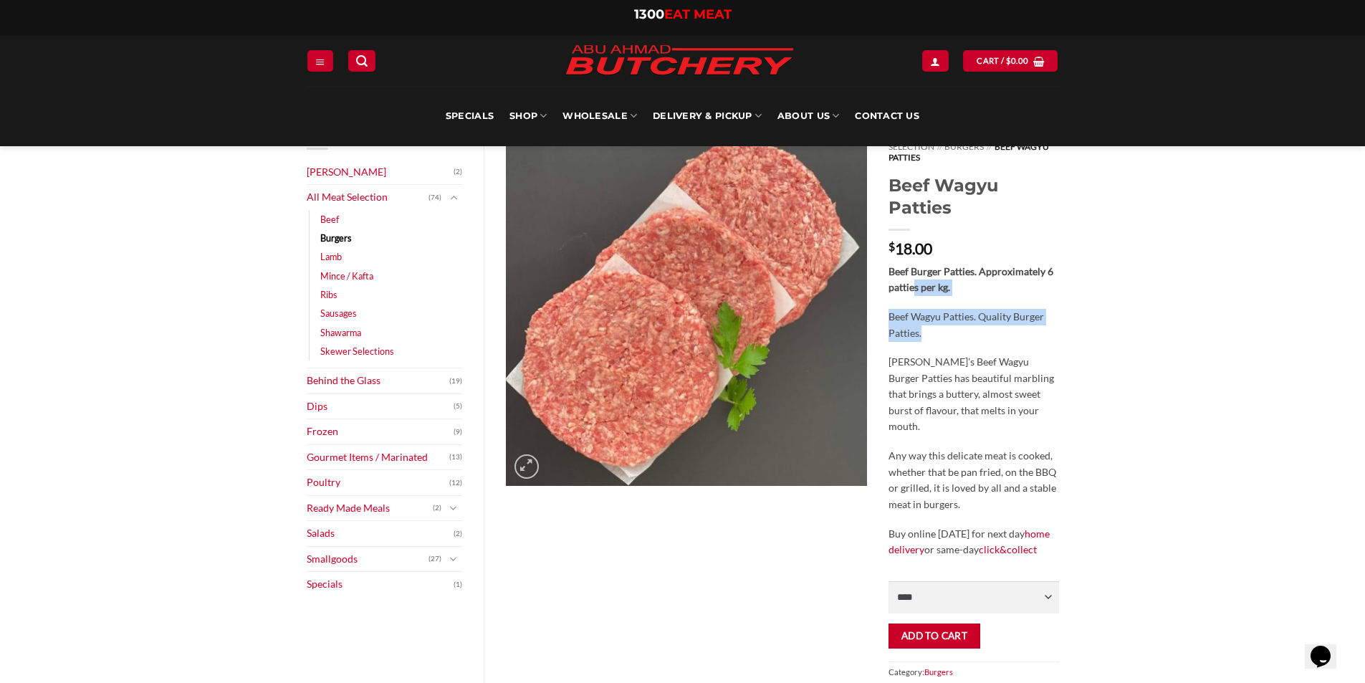
click at [914, 275] on strong "Beef Burger Patties. Approximately 6 patties per kg." at bounding box center [970, 279] width 165 height 29
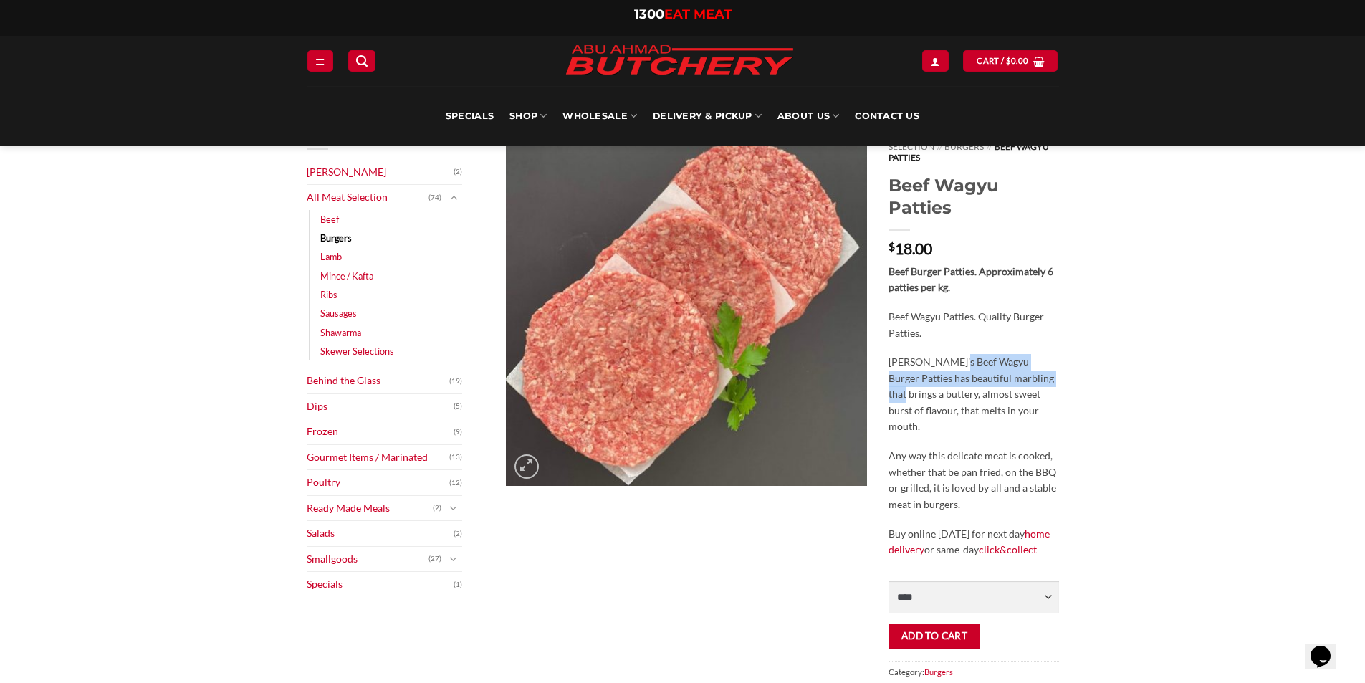
drag, startPoint x: 962, startPoint y: 347, endPoint x: 1050, endPoint y: 373, distance: 91.1
click at [1050, 373] on p "[PERSON_NAME]’s Beef Wagyu Burger Patties has beautiful marbling that brings a …" at bounding box center [973, 394] width 170 height 81
drag, startPoint x: 1037, startPoint y: 385, endPoint x: 908, endPoint y: 343, distance: 136.2
click at [908, 354] on p "[PERSON_NAME]’s Beef Wagyu Burger Patties has beautiful marbling that brings a …" at bounding box center [973, 394] width 170 height 81
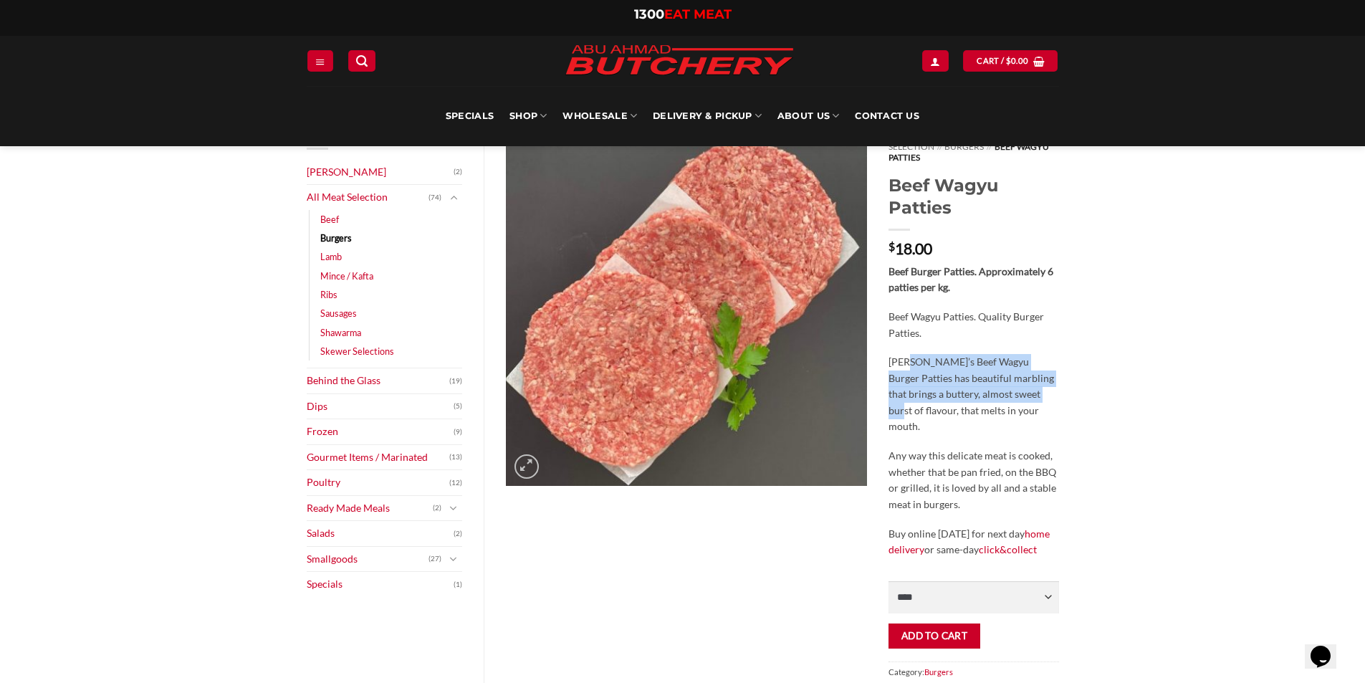
click at [908, 354] on p "[PERSON_NAME]’s Beef Wagyu Burger Patties has beautiful marbling that brings a …" at bounding box center [973, 394] width 170 height 81
drag, startPoint x: 894, startPoint y: 359, endPoint x: 926, endPoint y: 407, distance: 57.8
click at [926, 407] on p "[PERSON_NAME]’s Beef Wagyu Burger Patties has beautiful marbling that brings a …" at bounding box center [973, 394] width 170 height 81
drag, startPoint x: 926, startPoint y: 407, endPoint x: 927, endPoint y: 414, distance: 7.2
click at [927, 408] on p "[PERSON_NAME]’s Beef Wagyu Burger Patties has beautiful marbling that brings a …" at bounding box center [973, 394] width 170 height 81
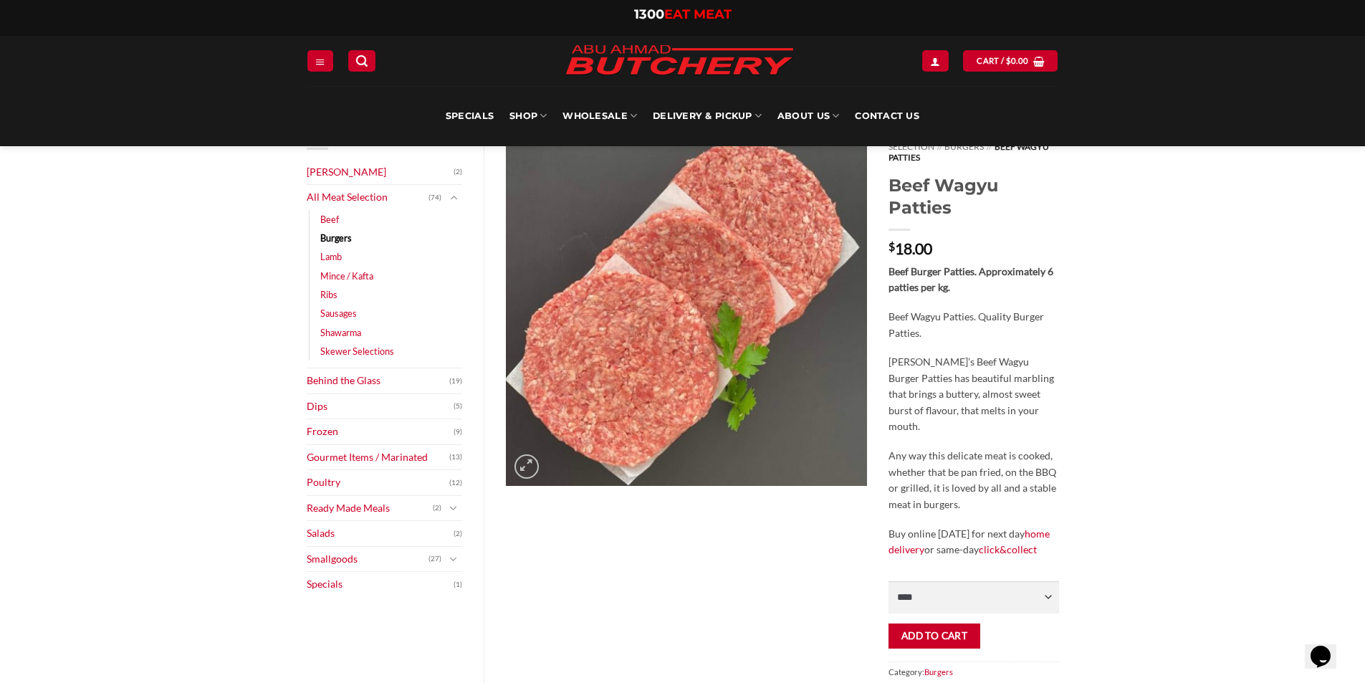
drag, startPoint x: 927, startPoint y: 415, endPoint x: 914, endPoint y: 406, distance: 15.5
click at [915, 407] on p "[PERSON_NAME]’s Beef Wagyu Burger Patties has beautiful marbling that brings a …" at bounding box center [973, 394] width 170 height 81
click at [922, 416] on p "[PERSON_NAME]’s Beef Wagyu Burger Patties has beautiful marbling that brings a …" at bounding box center [973, 394] width 170 height 81
drag, startPoint x: 924, startPoint y: 421, endPoint x: 886, endPoint y: 356, distance: 75.5
click at [886, 356] on div "Home // All Meat Selection // Burgers // Beef Wagyu Patties Beef Wagyu Patties …" at bounding box center [973, 433] width 191 height 616
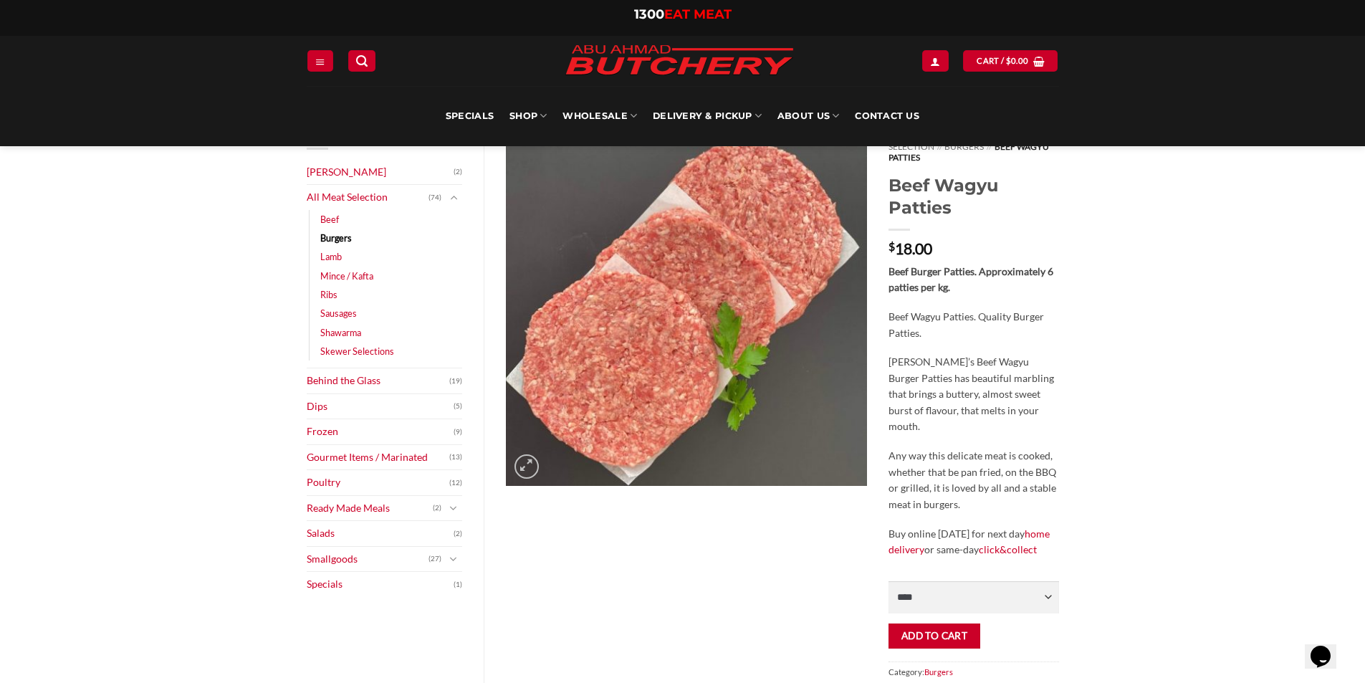
click at [886, 356] on div "Home // All Meat Selection // Burgers // Beef Wagyu Patties Beef Wagyu Patties …" at bounding box center [973, 433] width 191 height 616
drag, startPoint x: 888, startPoint y: 351, endPoint x: 930, endPoint y: 420, distance: 80.4
click at [930, 420] on p "[PERSON_NAME]’s Beef Wagyu Burger Patties has beautiful marbling that brings a …" at bounding box center [973, 394] width 170 height 81
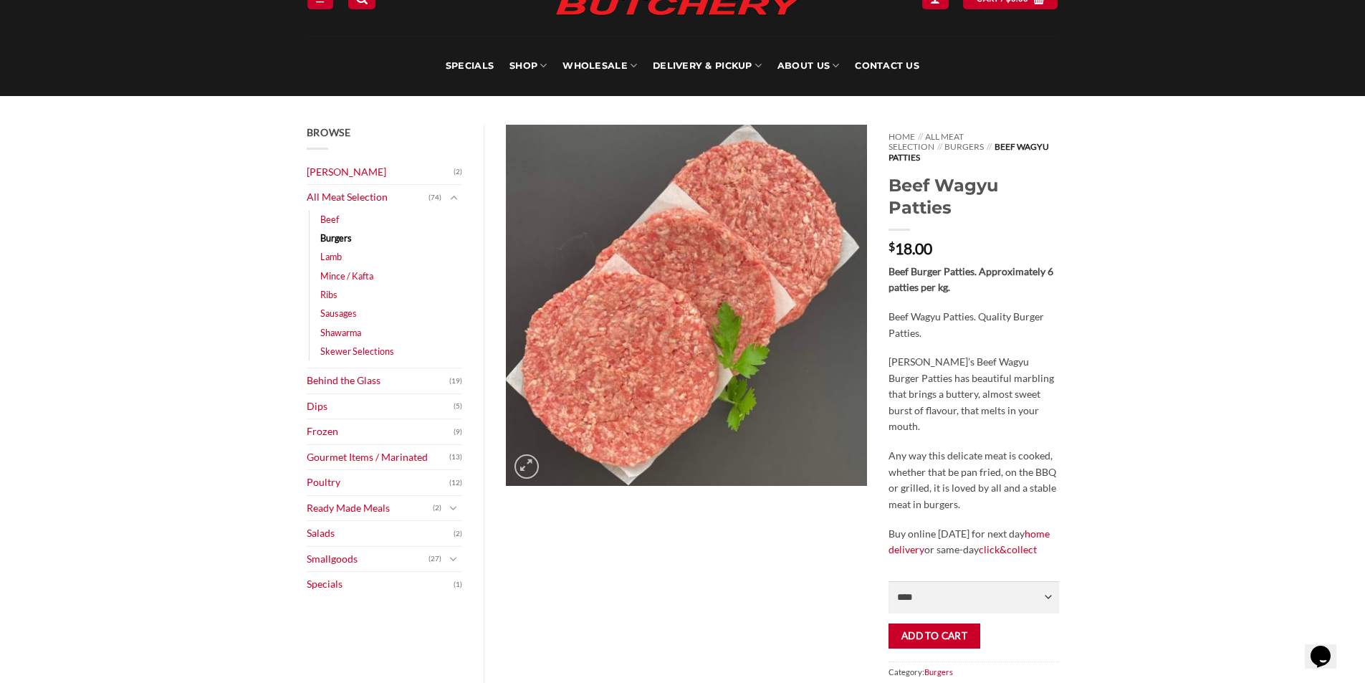
drag, startPoint x: 889, startPoint y: 307, endPoint x: 934, endPoint y: 416, distance: 117.6
click at [933, 416] on div "Beef Burger Patties. Approximately 6 patties per kg. Beef Wagyu Patties. Qualit…" at bounding box center [973, 411] width 170 height 294
click at [934, 416] on p "[PERSON_NAME]’s Beef Wagyu Burger Patties has beautiful marbling that brings a …" at bounding box center [973, 394] width 170 height 81
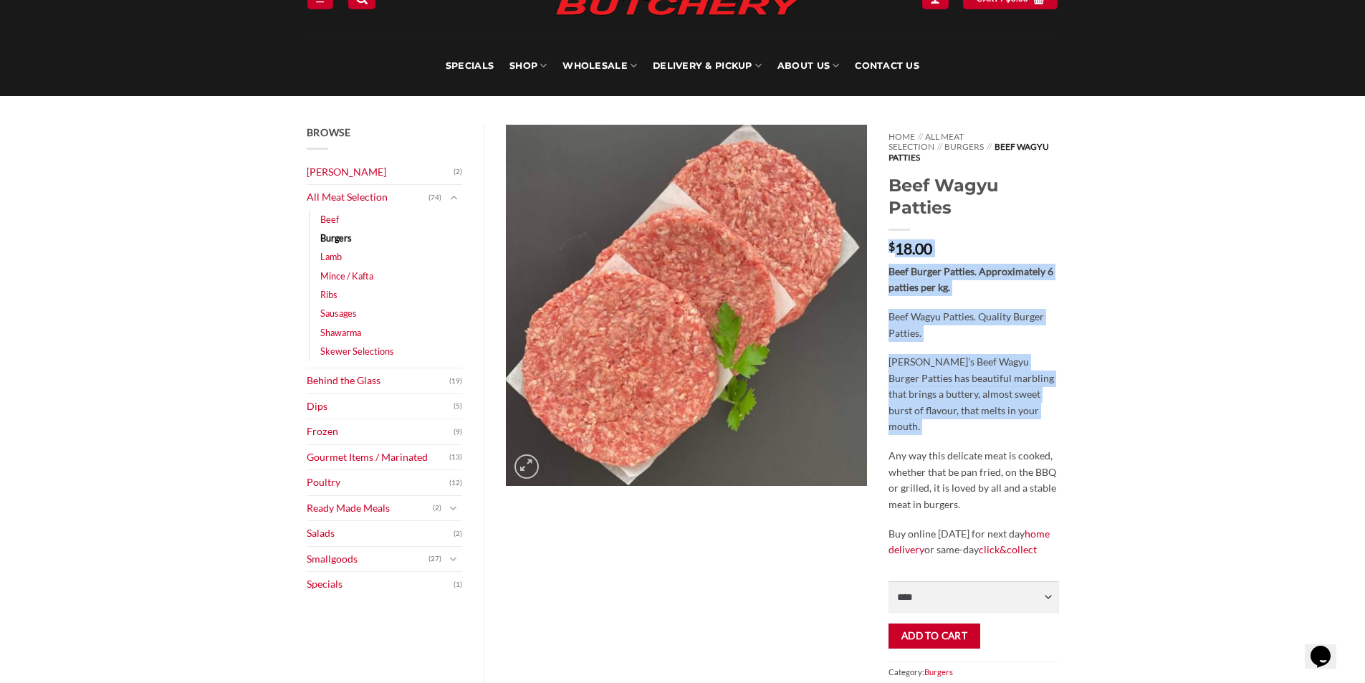
drag, startPoint x: 934, startPoint y: 416, endPoint x: 891, endPoint y: 243, distance: 177.8
click at [891, 243] on div "Home // All Meat Selection // Burgers // Beef Wagyu Patties Beef Wagyu Patties …" at bounding box center [973, 433] width 191 height 616
click at [891, 243] on bdi "$ 18.00" at bounding box center [910, 248] width 44 height 18
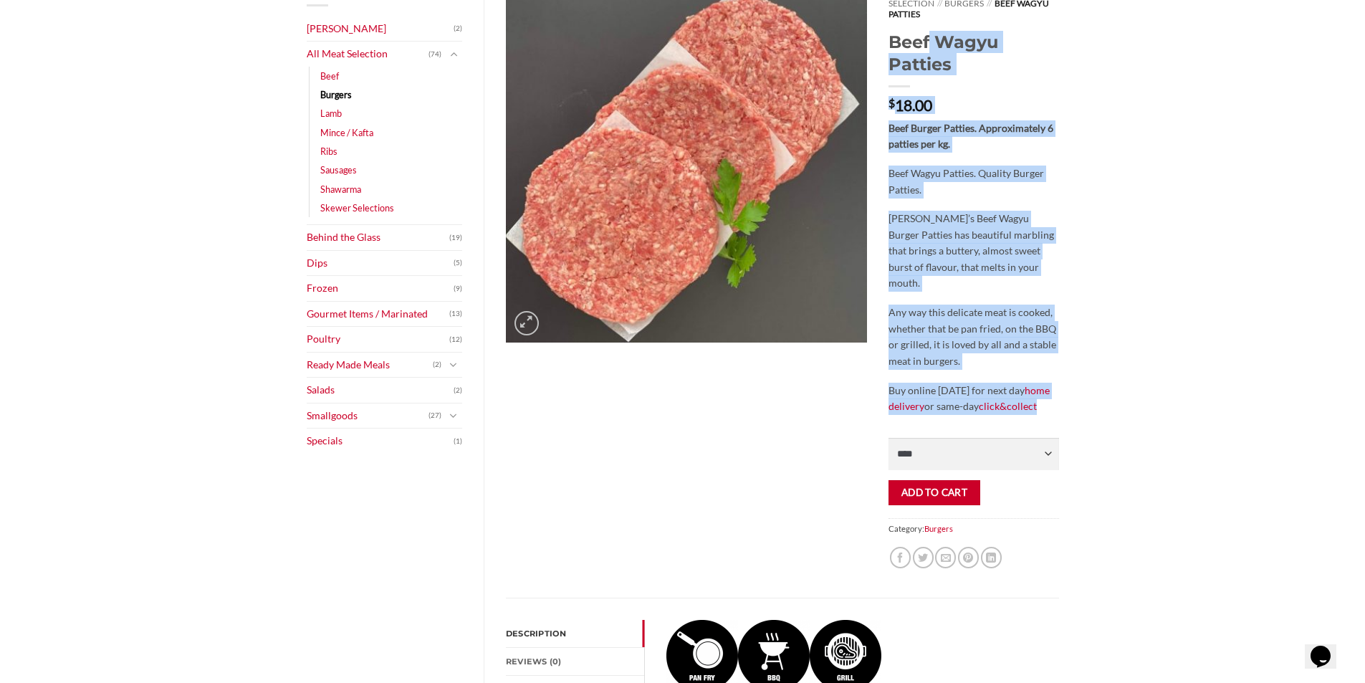
scroll to position [0, 0]
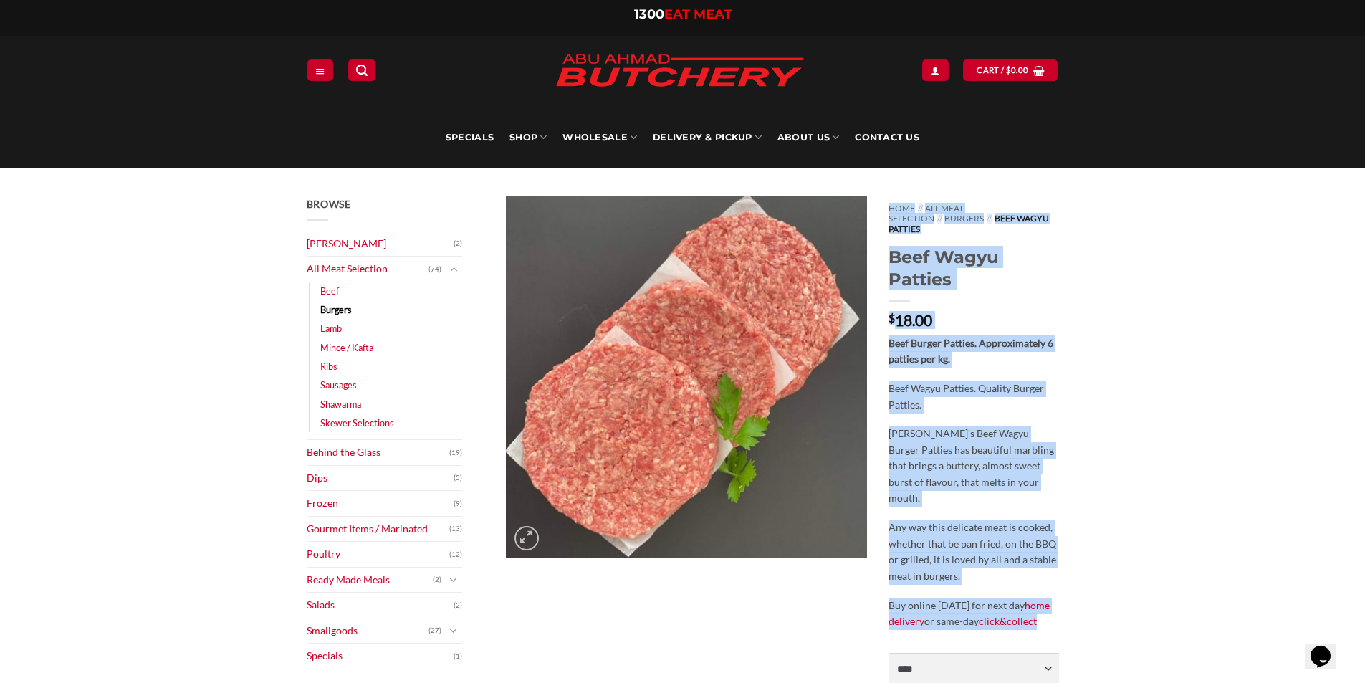
drag, startPoint x: 1032, startPoint y: 375, endPoint x: 888, endPoint y: 206, distance: 222.7
click at [888, 206] on div "Home // All Meat Selection // Burgers // Beef Wagyu Patties Beef Wagyu Patties …" at bounding box center [973, 504] width 191 height 616
click at [883, 201] on div "Home // All Meat Selection // Burgers // Beef Wagyu Patties Beef Wagyu Patties …" at bounding box center [973, 504] width 191 height 616
drag, startPoint x: 902, startPoint y: 225, endPoint x: 1082, endPoint y: 603, distance: 418.9
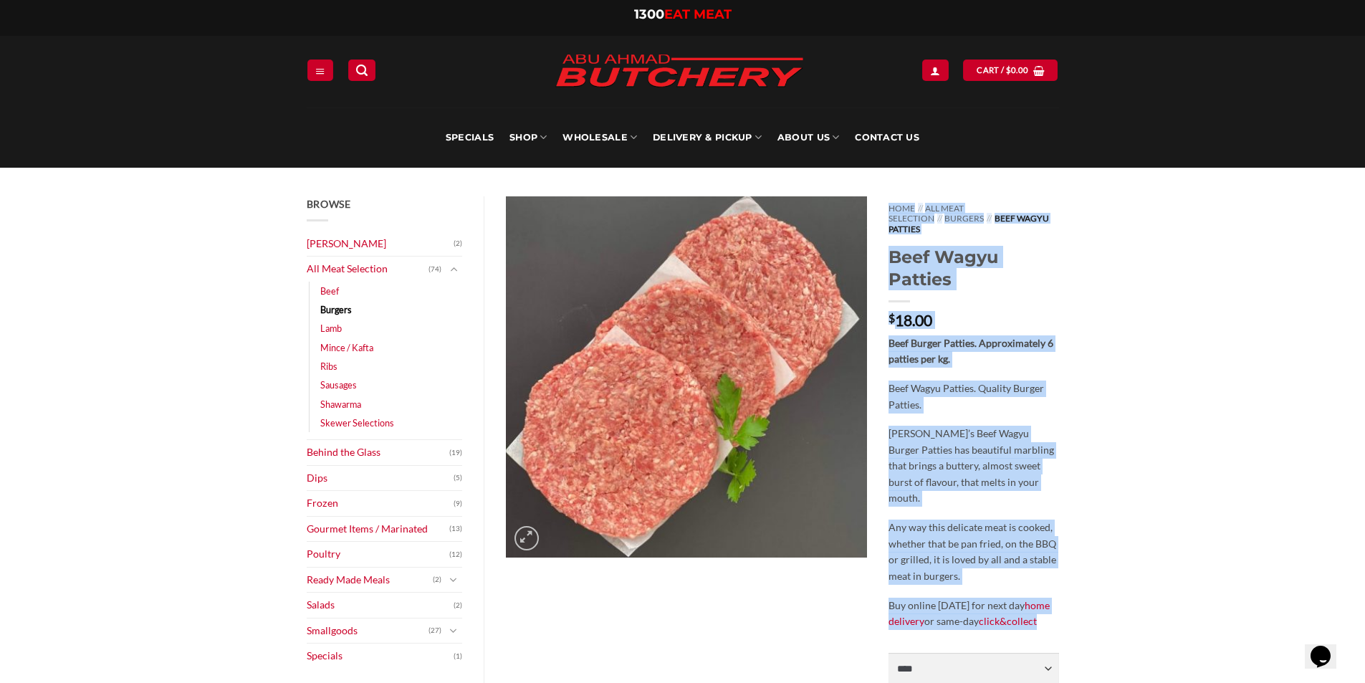
drag, startPoint x: 1058, startPoint y: 473, endPoint x: 888, endPoint y: 214, distance: 309.6
click at [888, 214] on div "Home // All Meat Selection // Burgers // Beef Wagyu Patties Beef Wagyu Patties …" at bounding box center [973, 504] width 191 height 616
click at [886, 206] on div "Home // All Meat Selection // Burgers // Beef Wagyu Patties Beef Wagyu Patties …" at bounding box center [973, 504] width 191 height 616
drag, startPoint x: 886, startPoint y: 203, endPoint x: 1061, endPoint y: 608, distance: 440.9
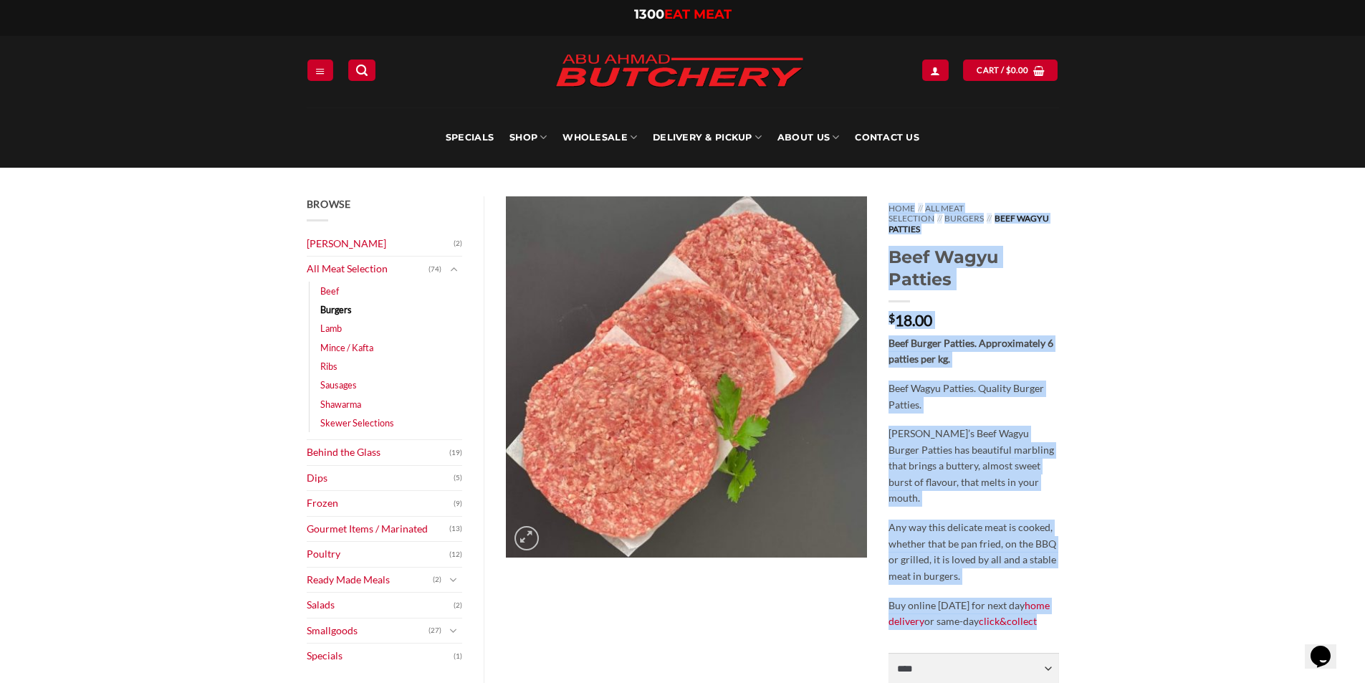
click at [1061, 608] on div "Home // All Meat Selection // Burgers // Beef Wagyu Patties Beef Wagyu Patties …" at bounding box center [973, 504] width 191 height 616
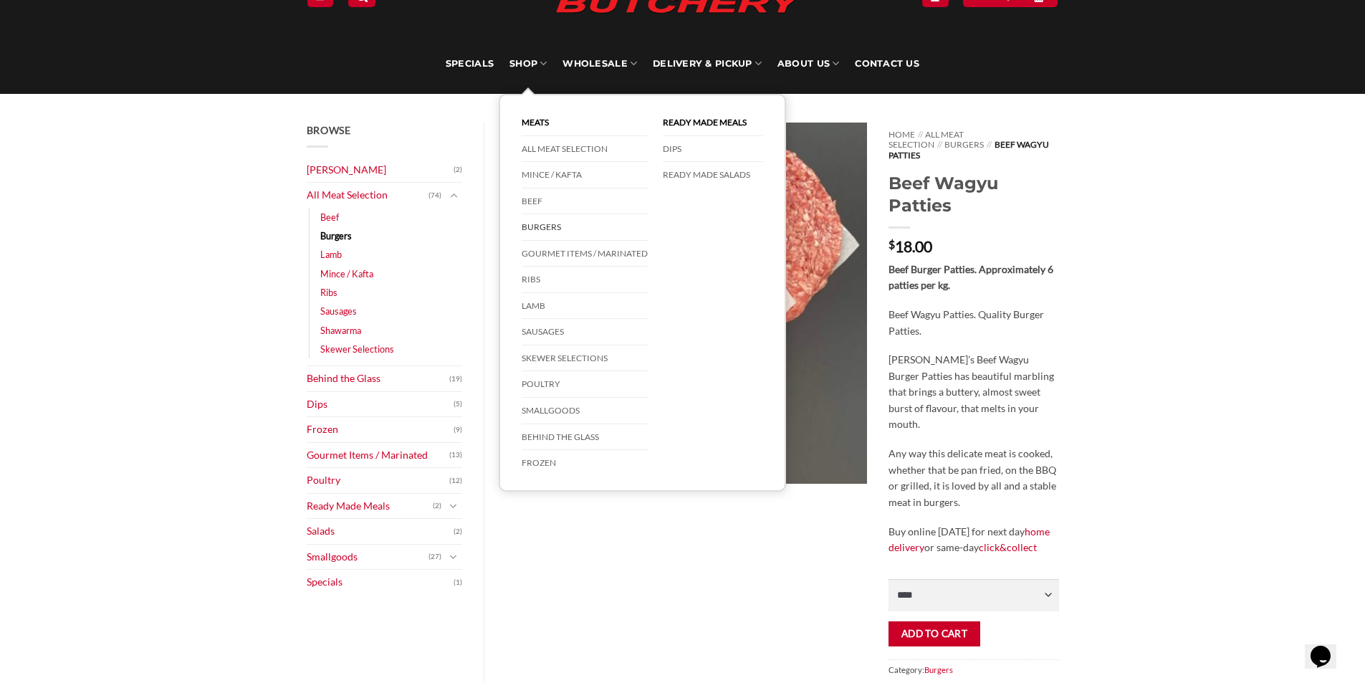
scroll to position [143, 0]
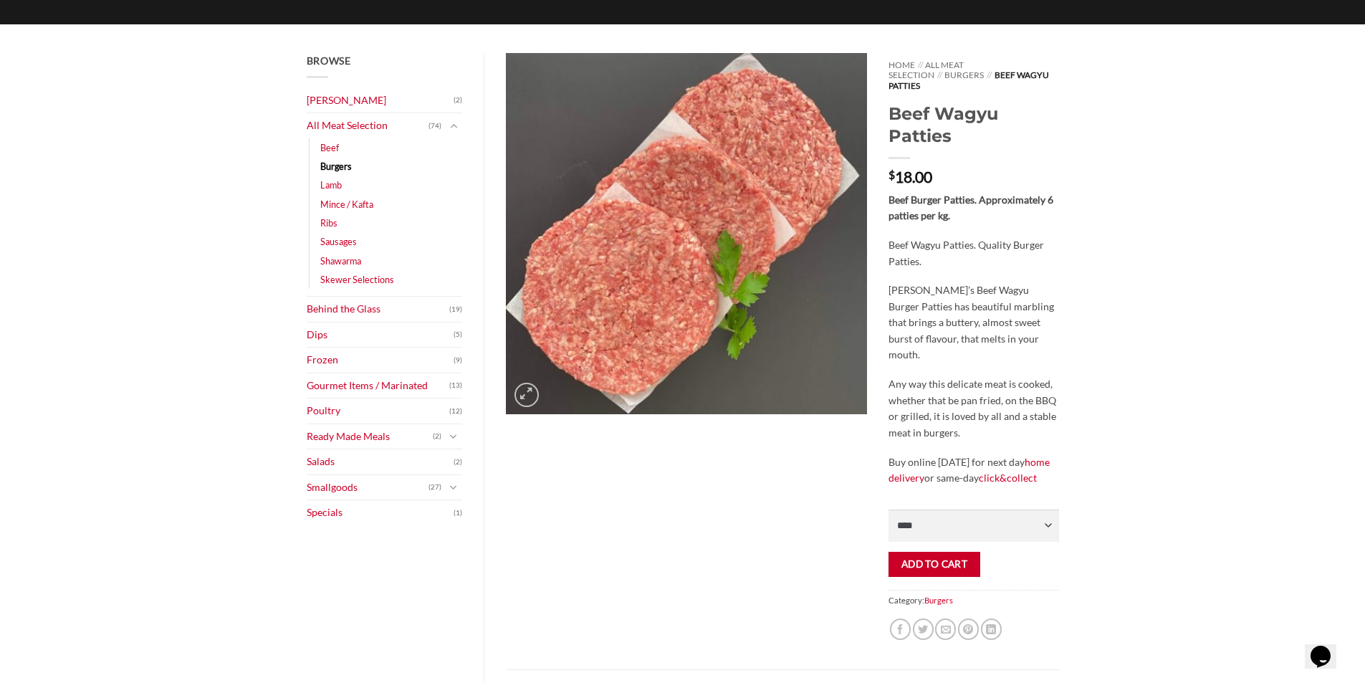
click at [125, 287] on div "Browse [PERSON_NAME] (2) All Meat Selection (74) Beef (18) Burgers (4) Lamb (28…" at bounding box center [682, 588] width 1365 height 1129
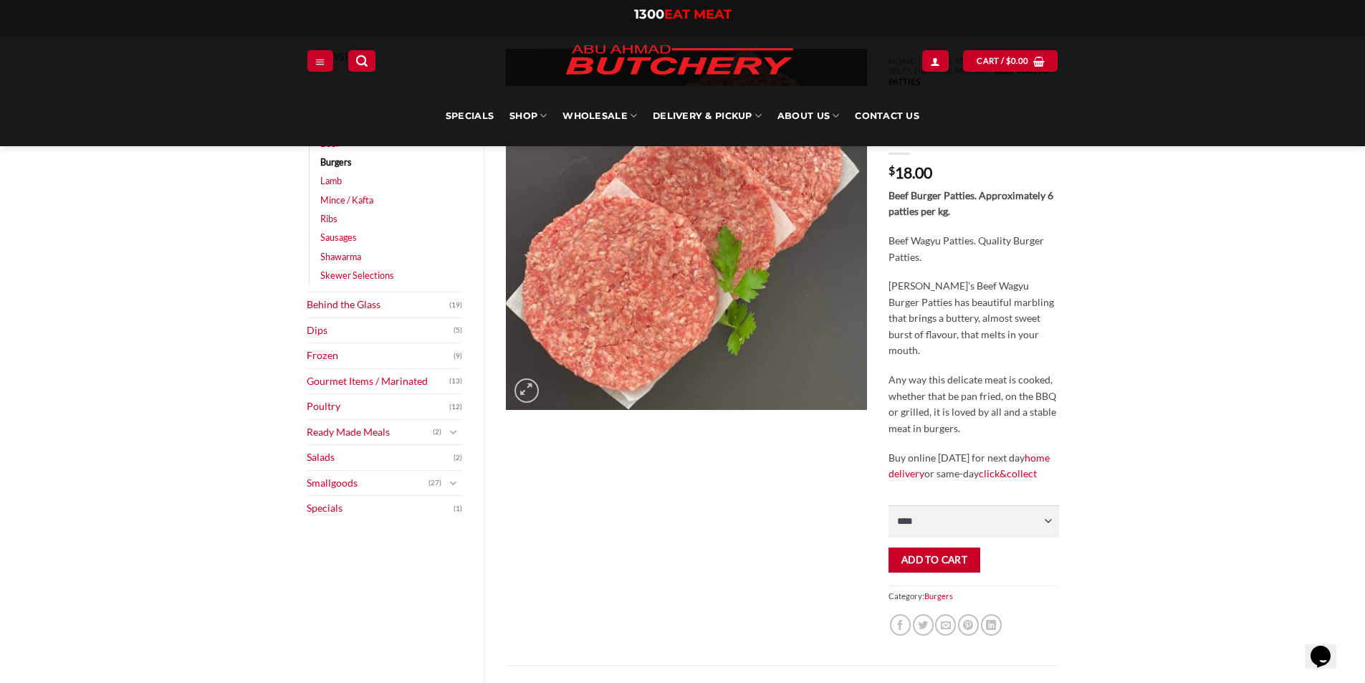
scroll to position [0, 0]
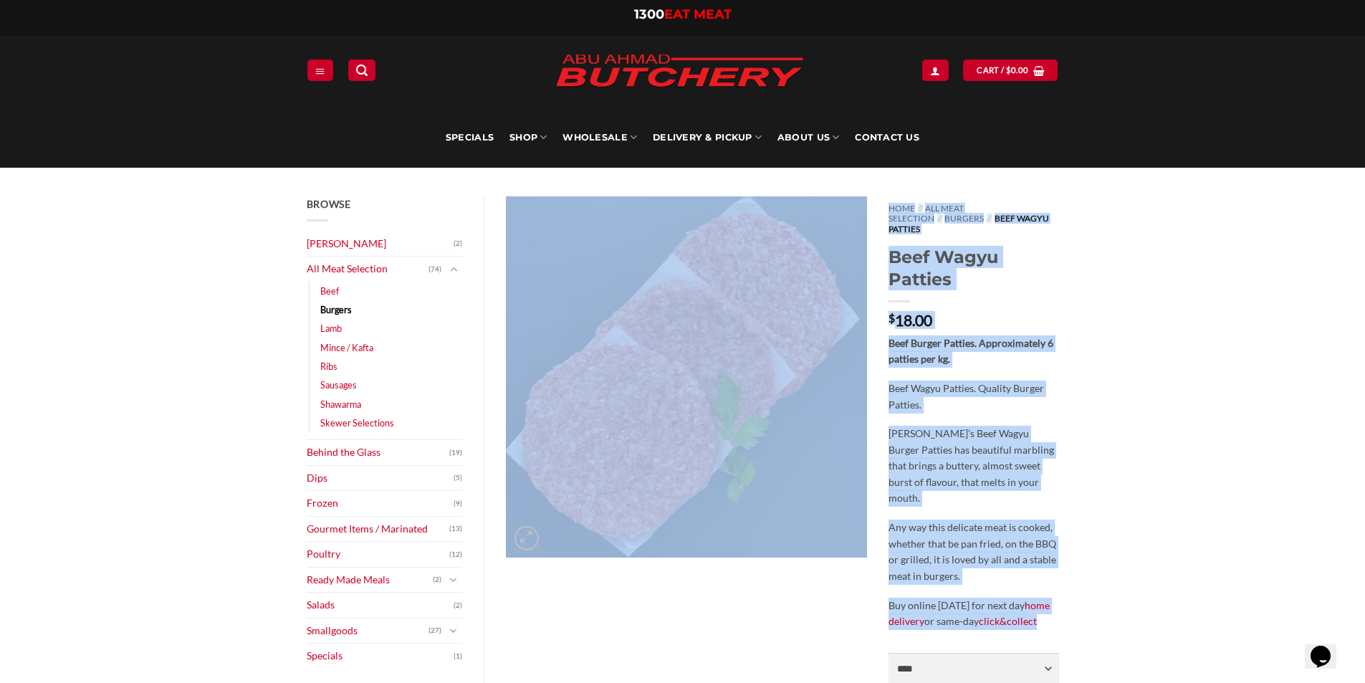
scroll to position [49, 0]
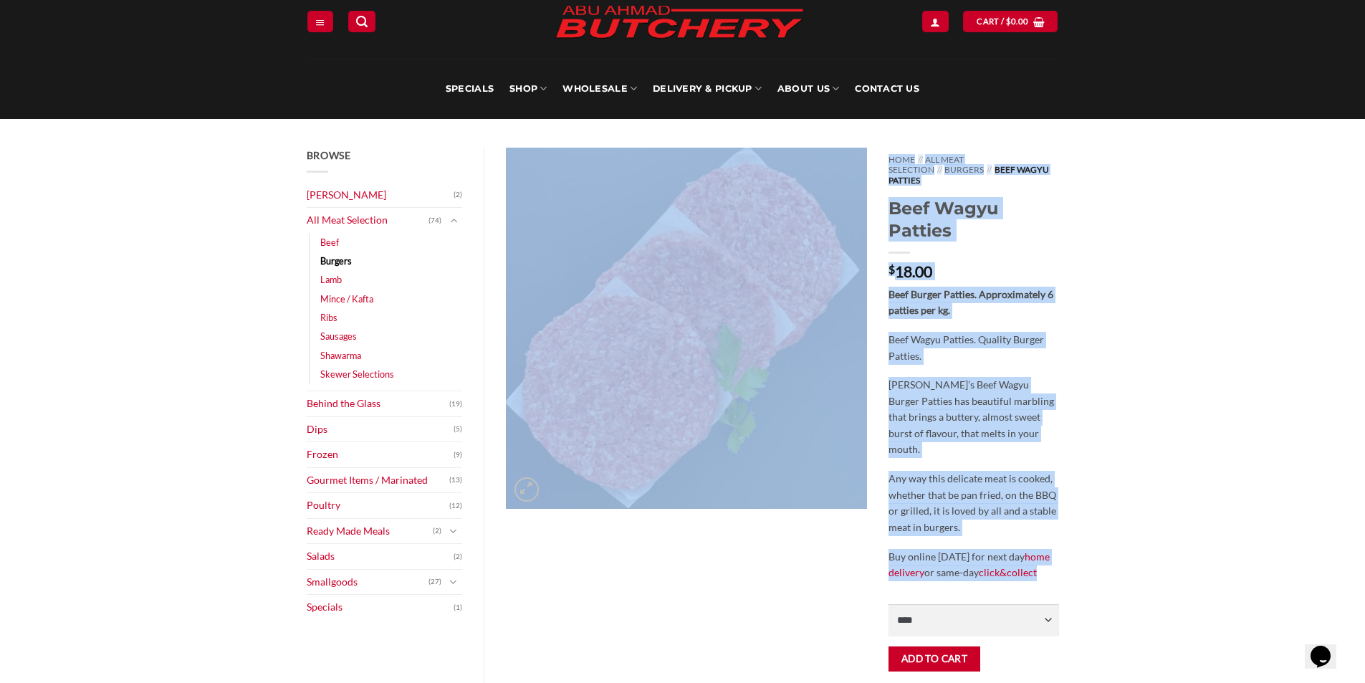
drag, startPoint x: 876, startPoint y: 242, endPoint x: 1118, endPoint y: 566, distance: 404.4
click at [1118, 566] on div "Browse [PERSON_NAME] (2) All Meat Selection (74) Beef (18) Burgers (4) Lamb (28…" at bounding box center [682, 683] width 1365 height 1129
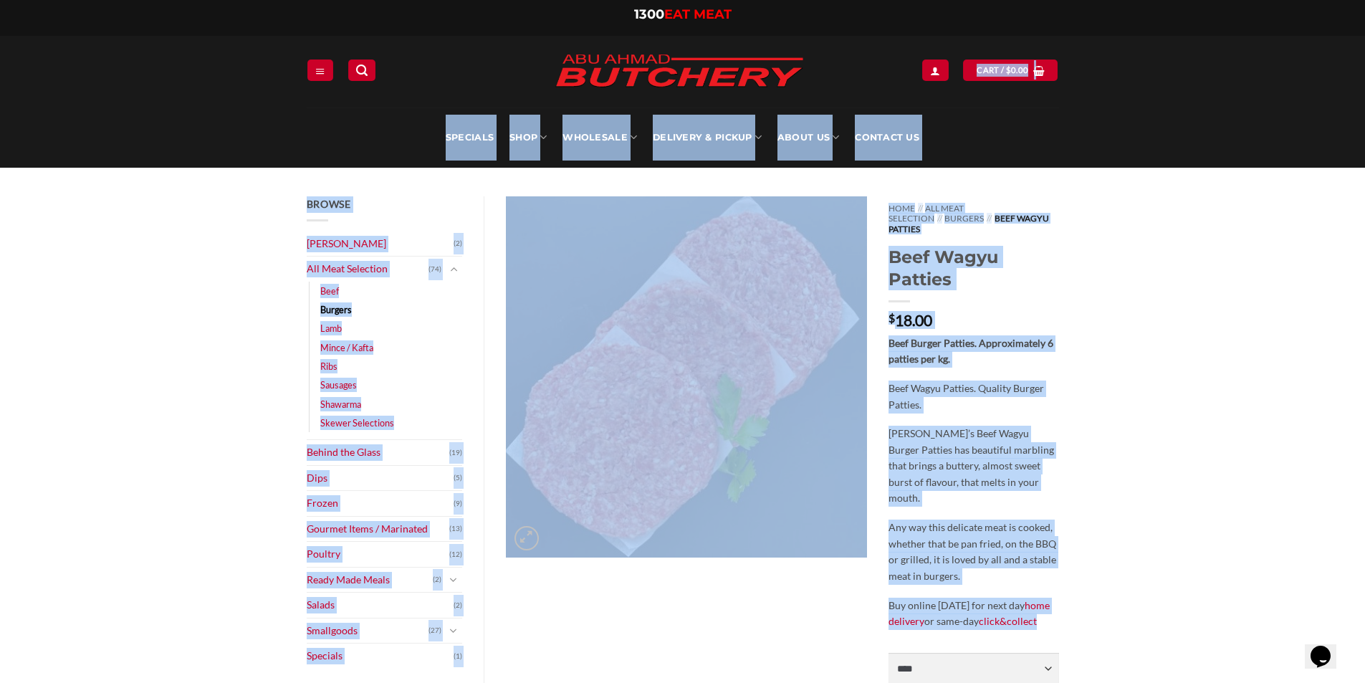
drag, startPoint x: 1126, startPoint y: 570, endPoint x: 191, endPoint y: 102, distance: 1045.5
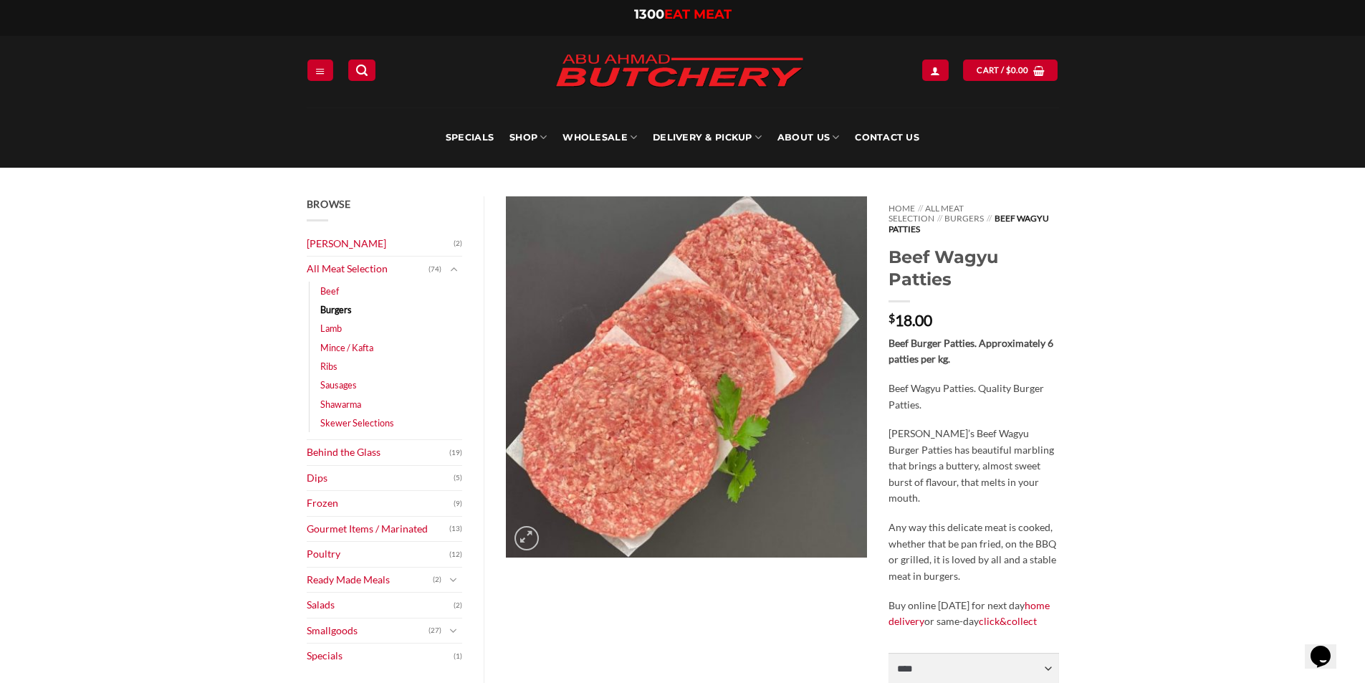
click at [191, 102] on div "**********" at bounding box center [682, 72] width 1365 height 72
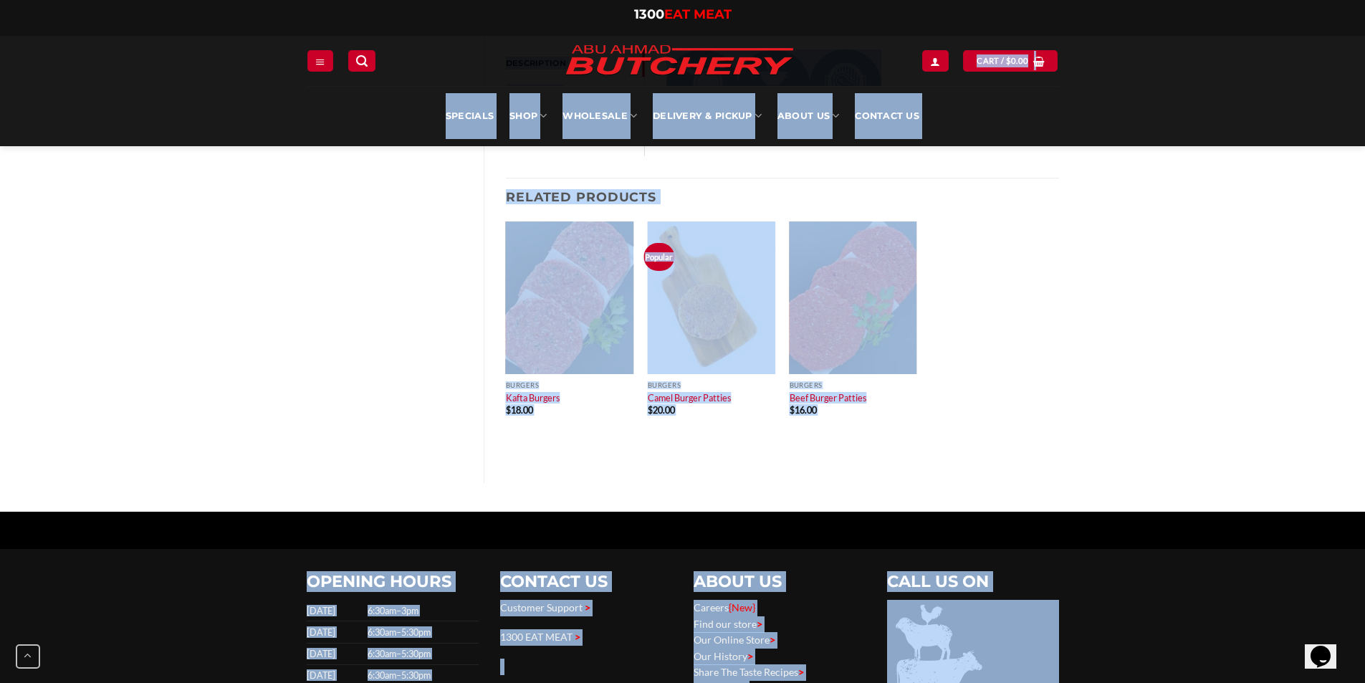
drag, startPoint x: 202, startPoint y: 72, endPoint x: 1223, endPoint y: 651, distance: 1173.3
click at [1223, 651] on div "**********" at bounding box center [682, 141] width 1365 height 1853
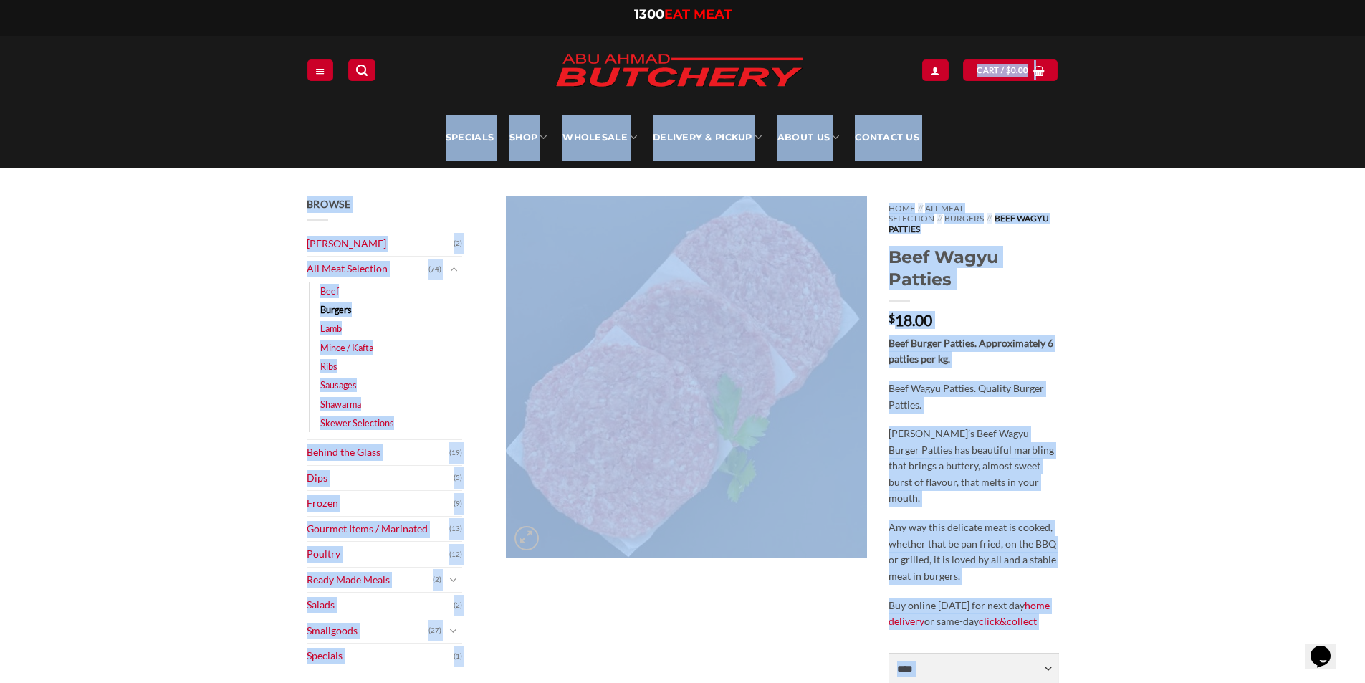
drag, startPoint x: 1164, startPoint y: 662, endPoint x: 497, endPoint y: 13, distance: 930.3
click at [497, 13] on div "1300 EAT MEAT 1300 EAT MEAT" at bounding box center [683, 17] width 774 height 23
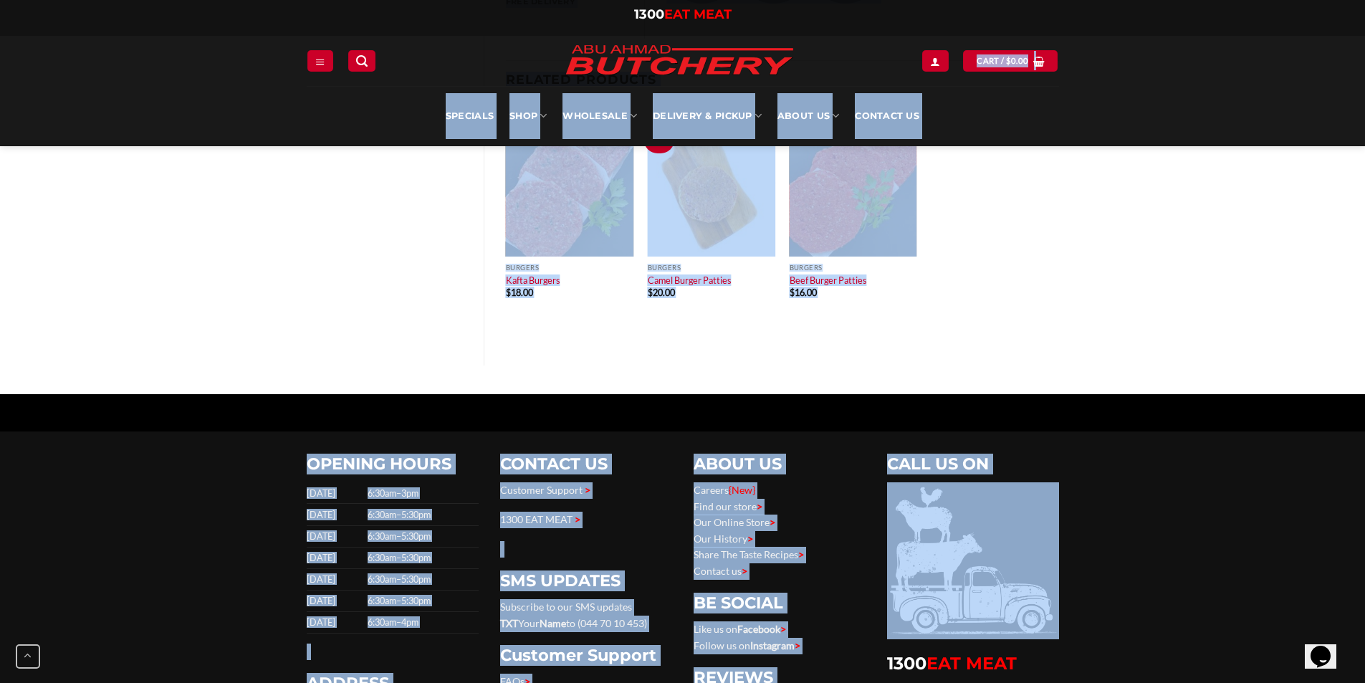
scroll to position [1160, 0]
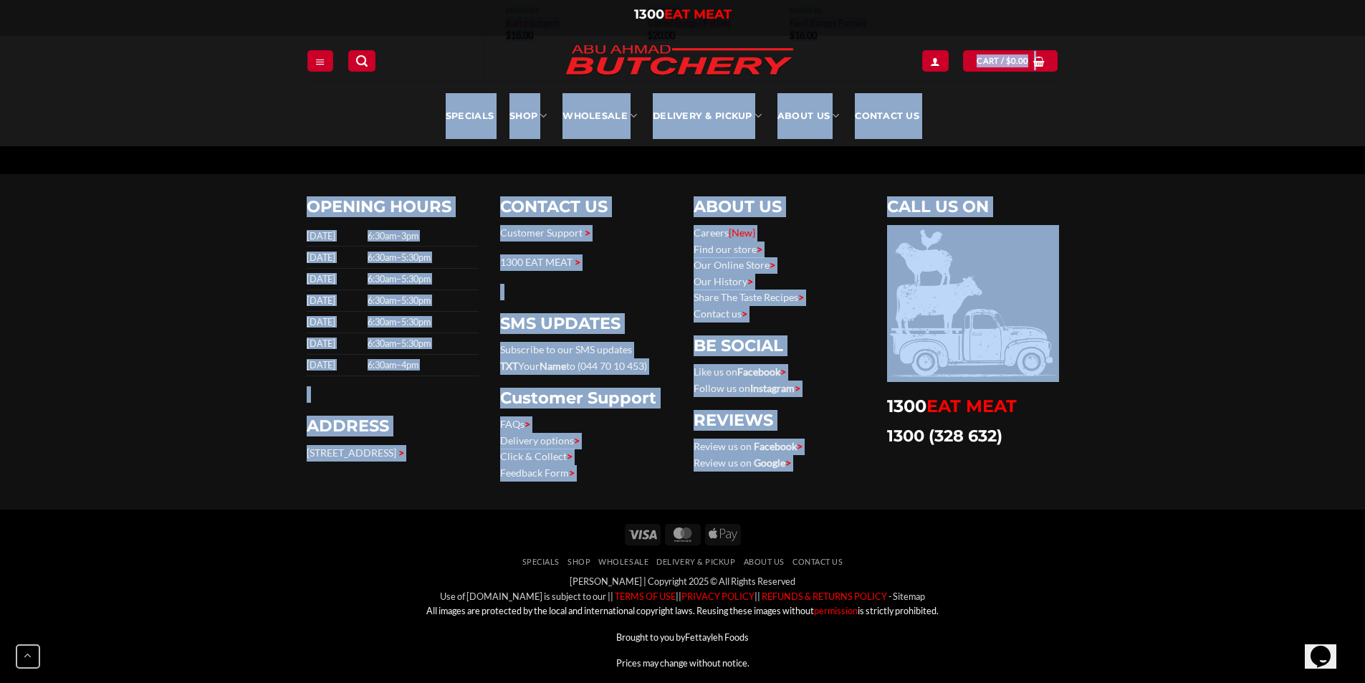
drag, startPoint x: 765, startPoint y: 174, endPoint x: 1184, endPoint y: 640, distance: 626.1
click at [1184, 640] on div "Visa MasterCard Apple Pay Specials SHOP Wholesale Delivery & Pickup About Us Co…" at bounding box center [682, 600] width 1365 height 183
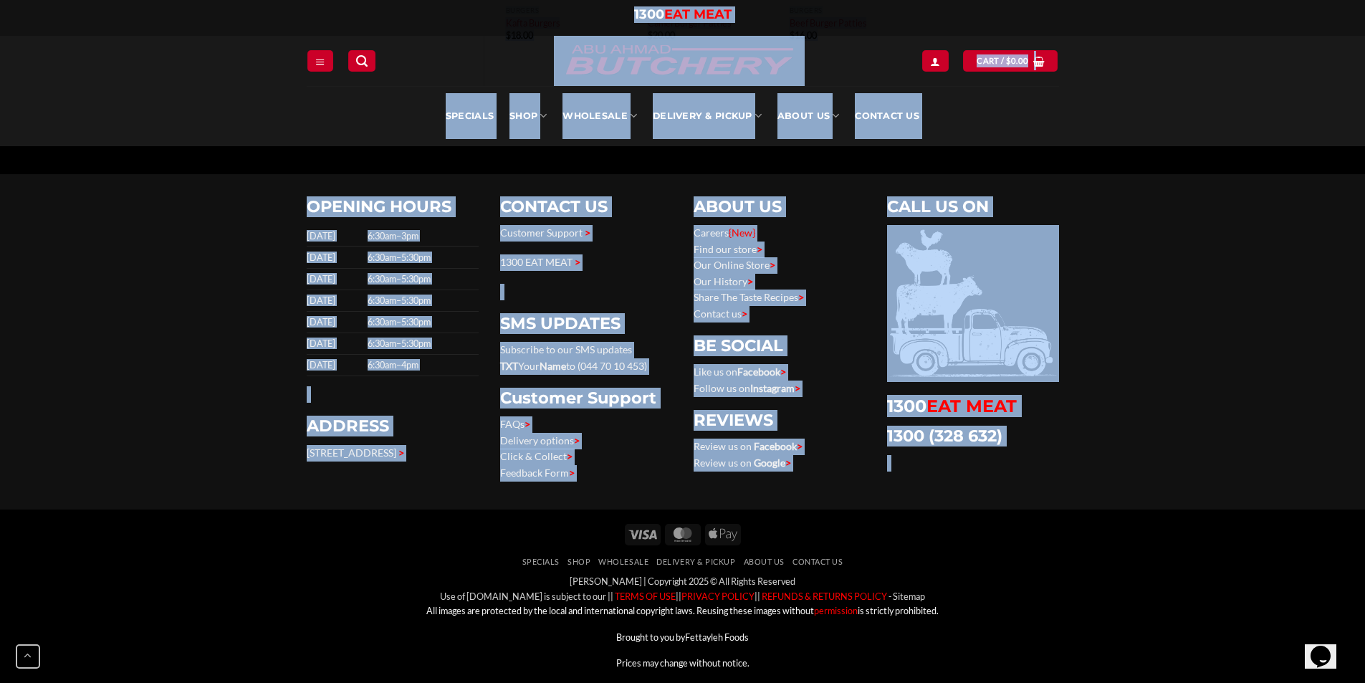
drag, startPoint x: 1184, startPoint y: 640, endPoint x: 1114, endPoint y: 579, distance: 92.4
click at [1081, 521] on div "Visa MasterCard Apple Pay Specials SHOP Wholesale Delivery & Pickup About Us Co…" at bounding box center [682, 600] width 1365 height 183
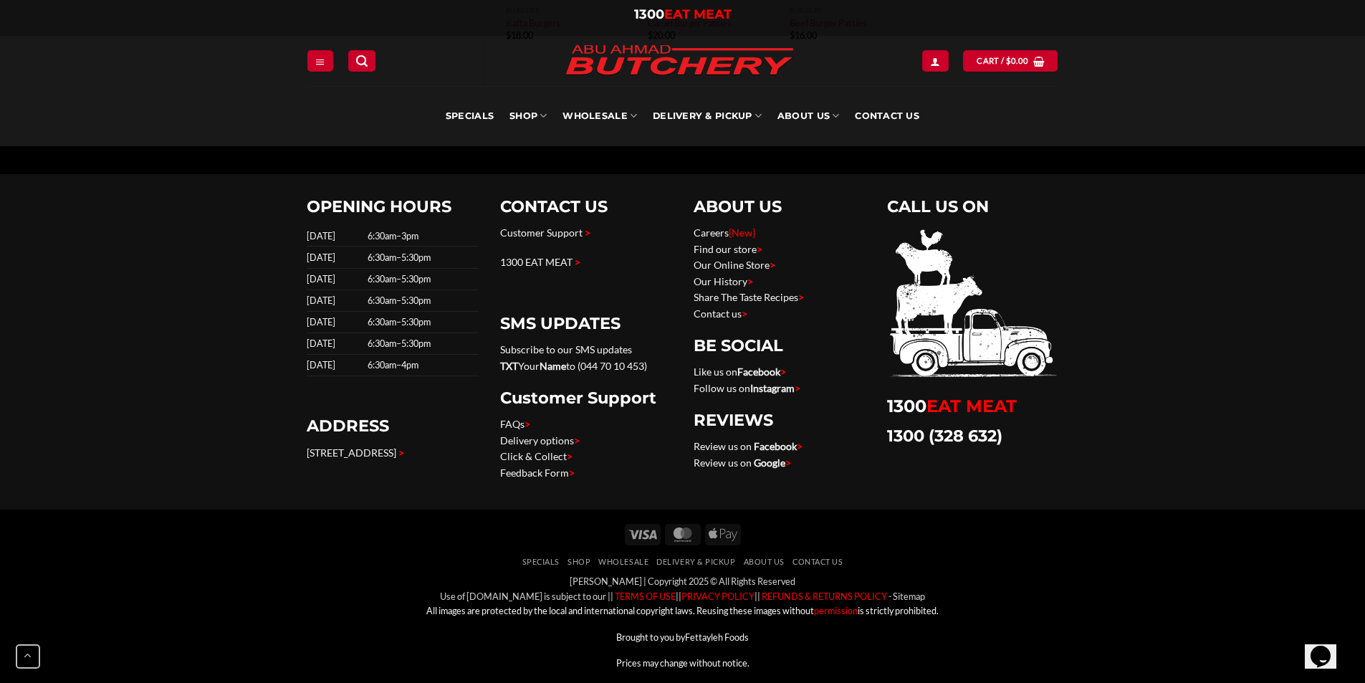
click at [1126, 597] on div "Visa MasterCard Apple Pay Specials SHOP Wholesale Delivery & Pickup About Us Co…" at bounding box center [682, 600] width 1365 height 183
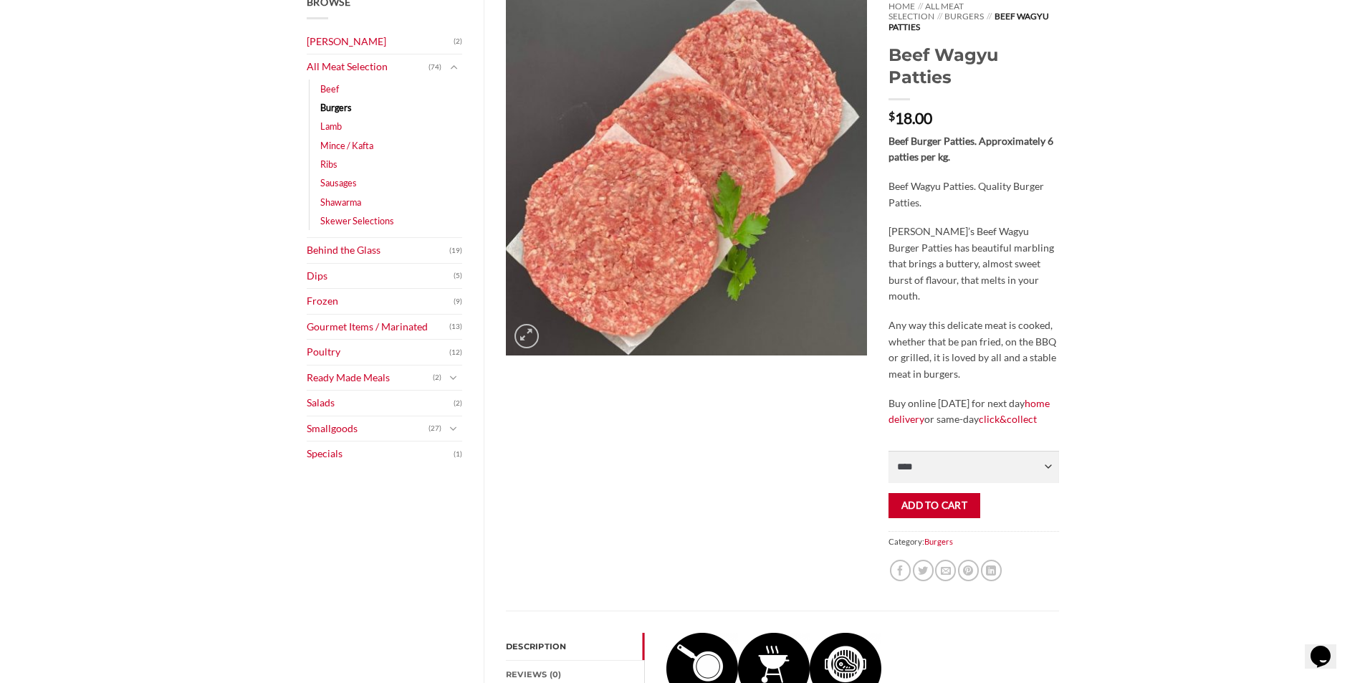
scroll to position [0, 0]
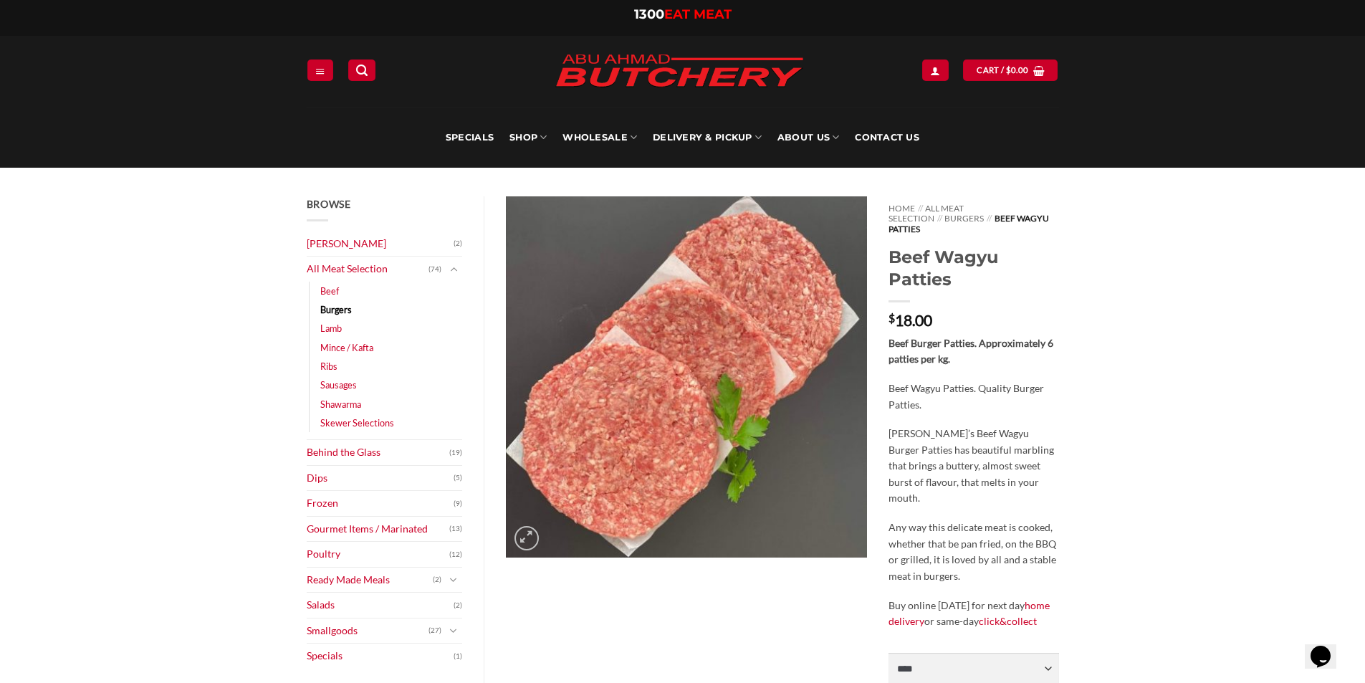
drag, startPoint x: 1127, startPoint y: 638, endPoint x: 613, endPoint y: 9, distance: 812.2
click at [613, 9] on div "1300 EAT MEAT 1300 EAT MEAT" at bounding box center [683, 17] width 774 height 23
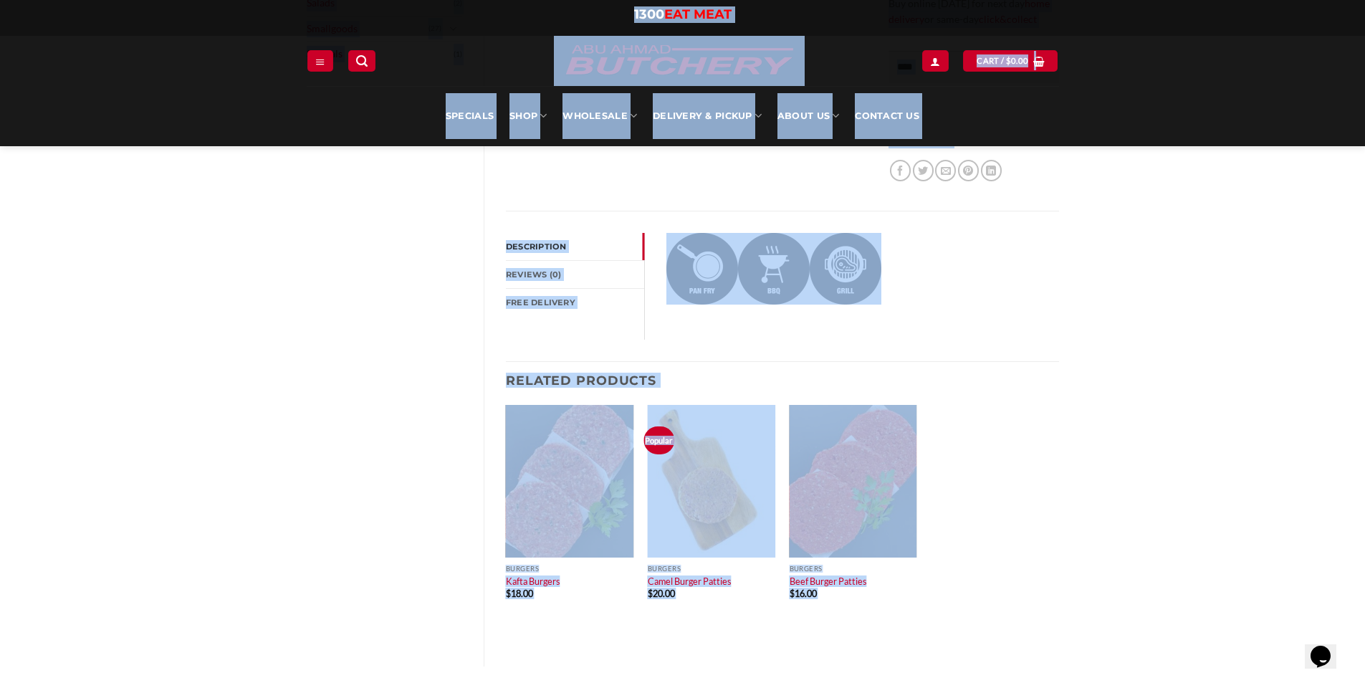
scroll to position [1160, 0]
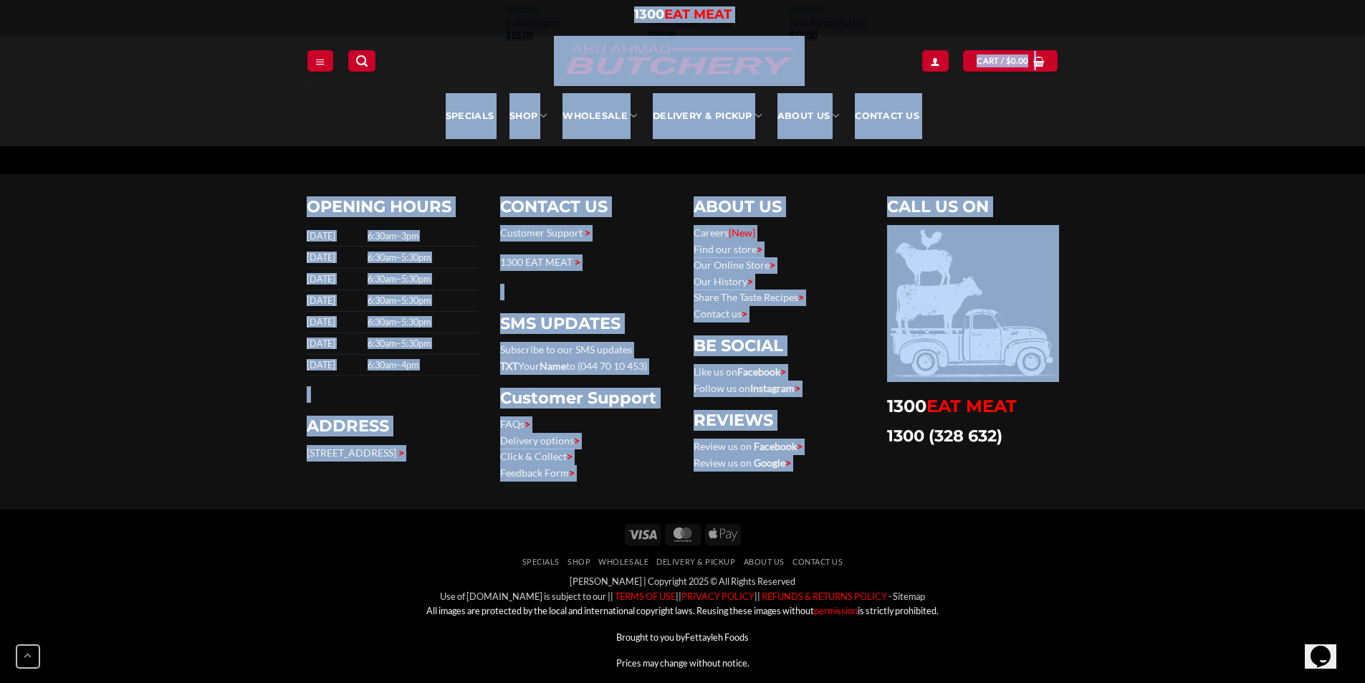
drag, startPoint x: 608, startPoint y: 9, endPoint x: 1110, endPoint y: 624, distance: 793.9
click at [1110, 624] on div "Visa MasterCard Apple Pay Specials SHOP Wholesale Delivery & Pickup About Us Co…" at bounding box center [682, 600] width 1365 height 183
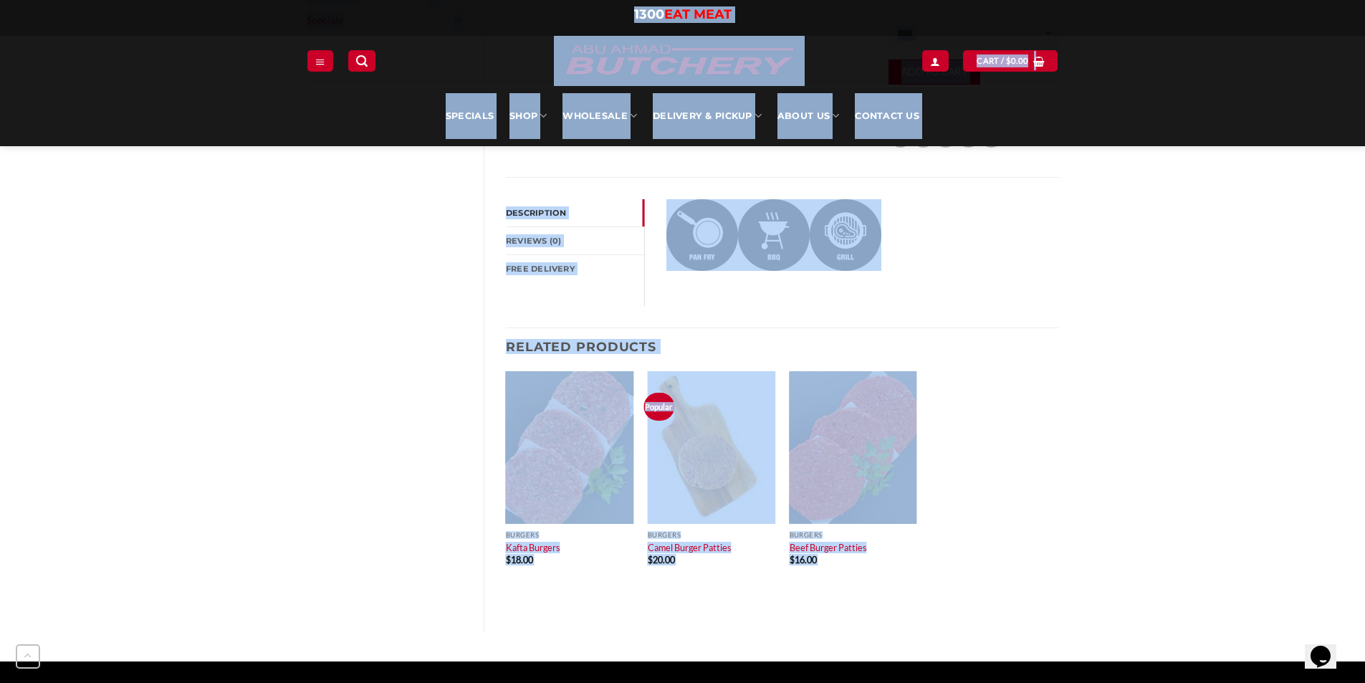
scroll to position [0, 0]
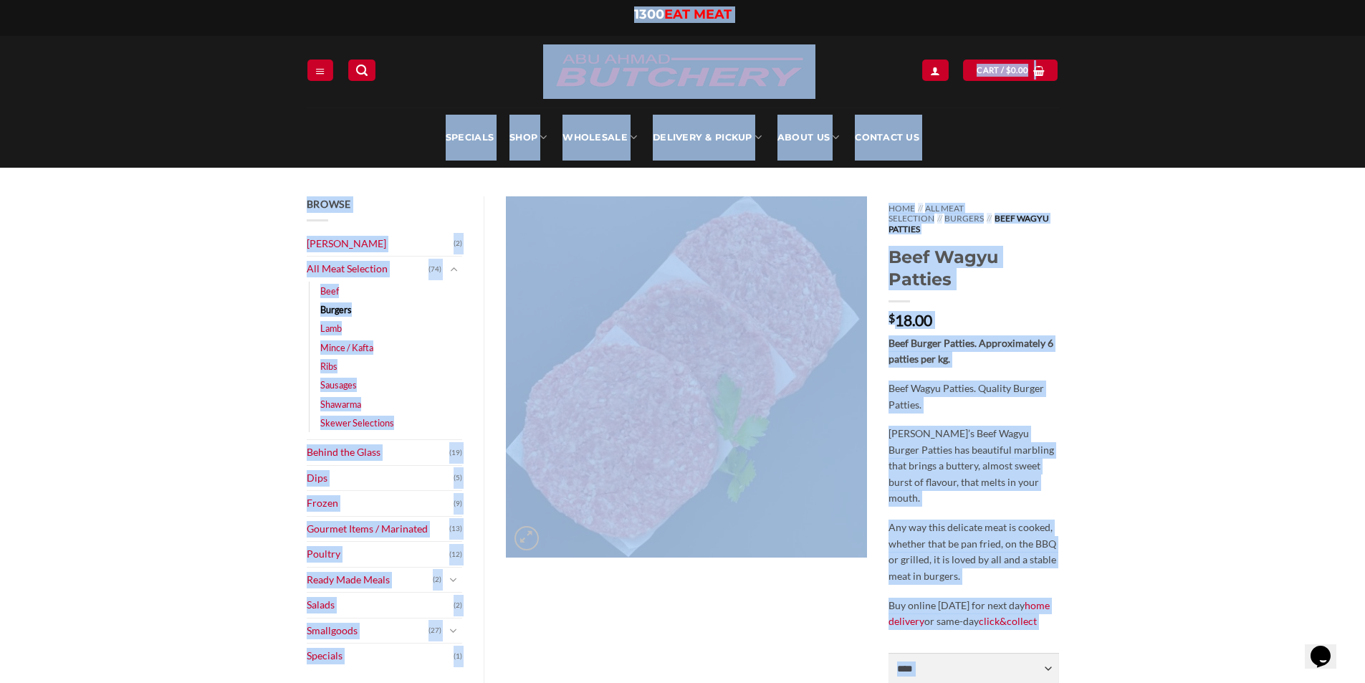
drag, startPoint x: 1109, startPoint y: 636, endPoint x: 615, endPoint y: 21, distance: 789.4
click at [615, 21] on div "1300 EAT MEAT 1300 EAT MEAT" at bounding box center [683, 17] width 774 height 23
